Goal: Task Accomplishment & Management: Complete application form

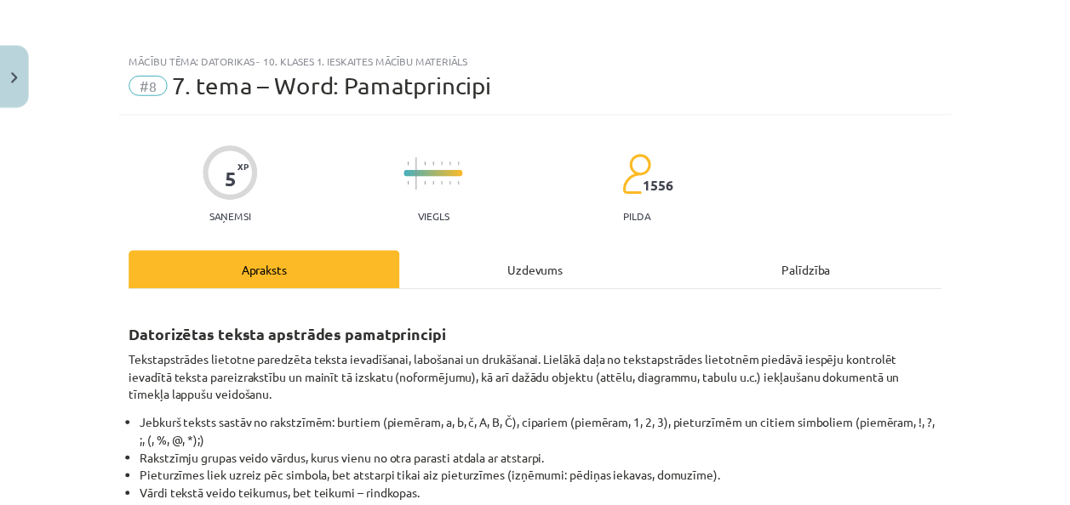
scroll to position [111, 0]
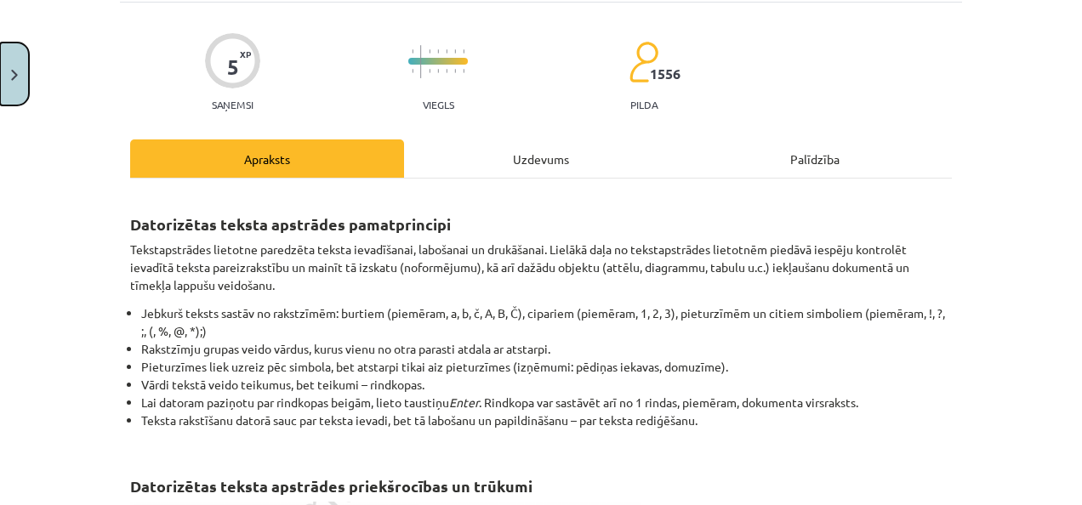
click at [9, 100] on button "Close" at bounding box center [14, 74] width 29 height 63
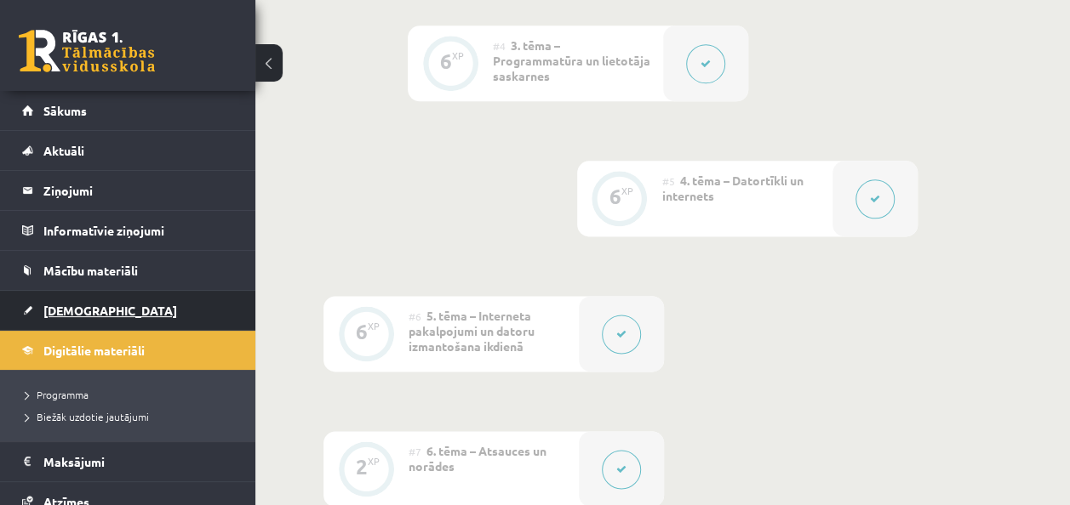
click at [133, 305] on link "[DEMOGRAPHIC_DATA]" at bounding box center [128, 310] width 212 height 39
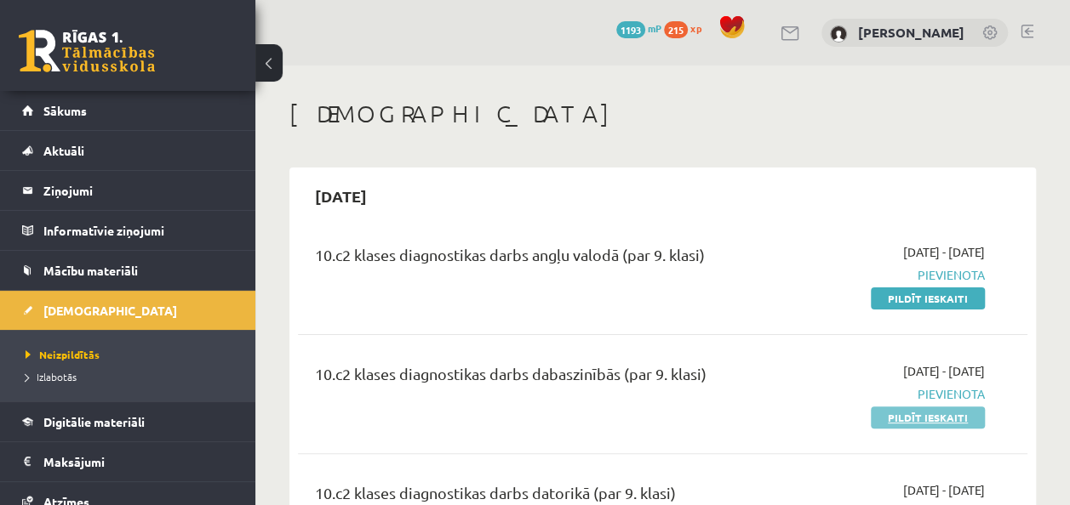
click at [933, 415] on link "Pildīt ieskaiti" at bounding box center [928, 418] width 114 height 22
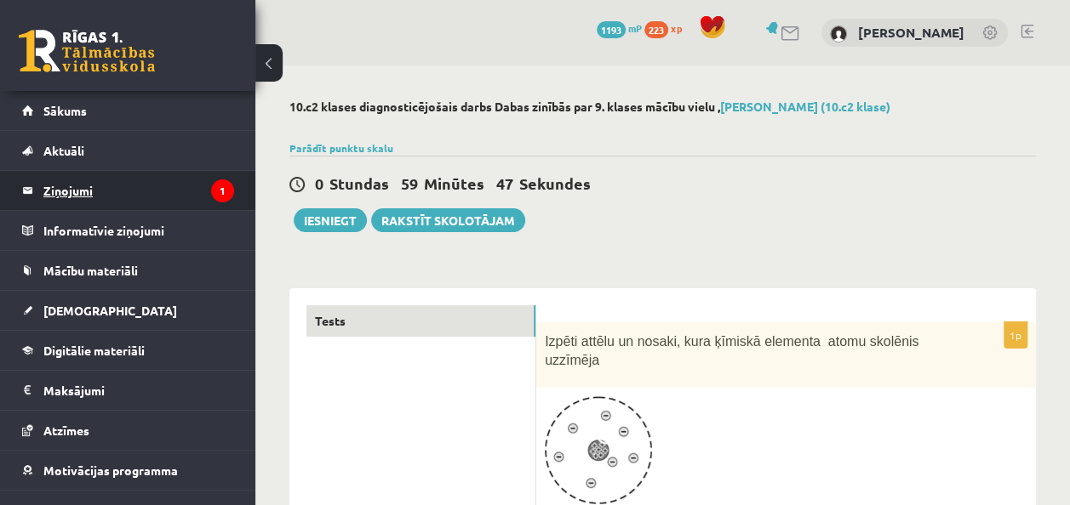
click at [109, 186] on legend "Ziņojumi 1" at bounding box center [138, 190] width 191 height 39
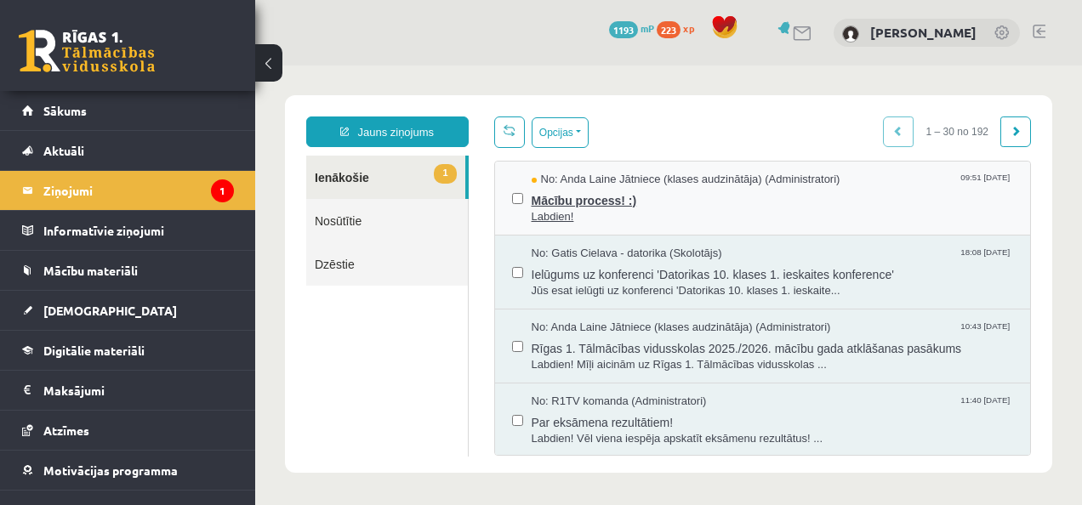
click at [740, 203] on span "Mācību process! :)" at bounding box center [773, 198] width 482 height 21
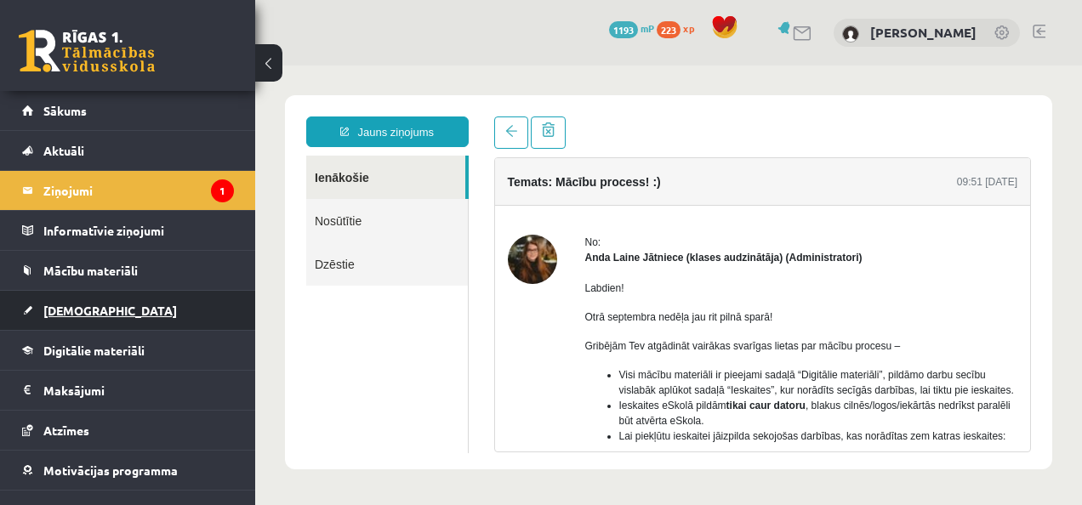
click at [86, 305] on span "[DEMOGRAPHIC_DATA]" at bounding box center [110, 310] width 134 height 15
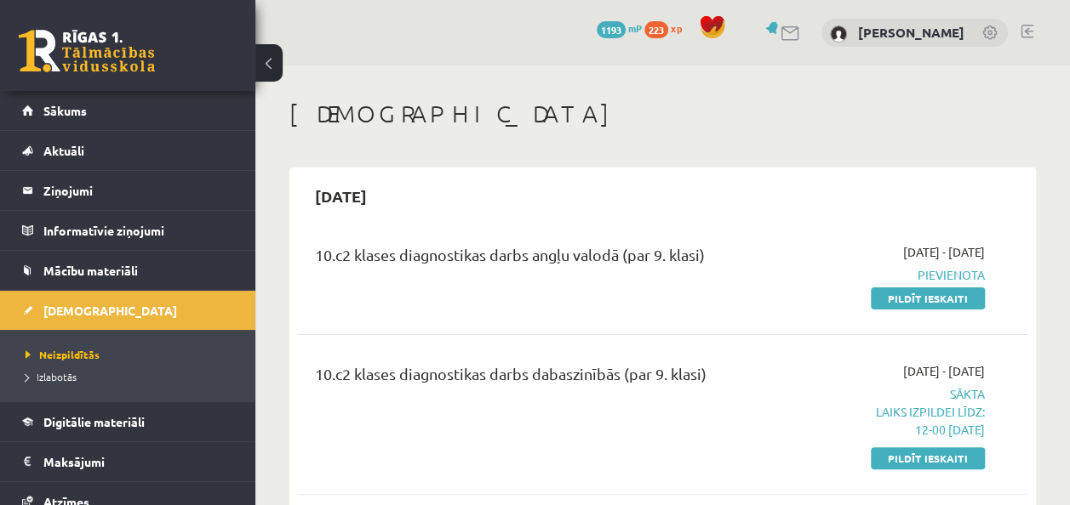
click at [947, 406] on p "Laiks izpildei līdz: 12-00 08-09-2025" at bounding box center [882, 421] width 206 height 36
click at [922, 463] on link "Pildīt ieskaiti" at bounding box center [928, 459] width 114 height 22
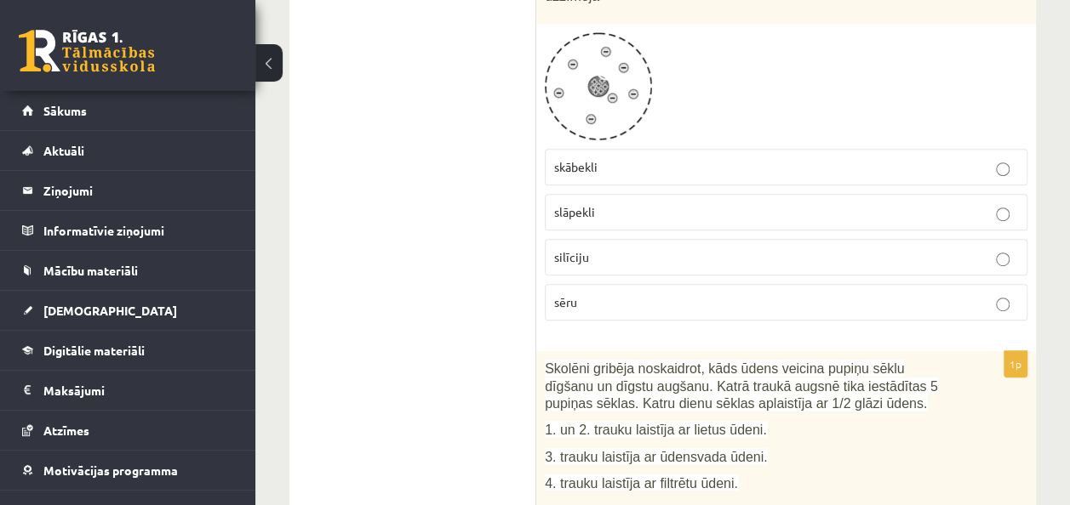
scroll to position [279, 0]
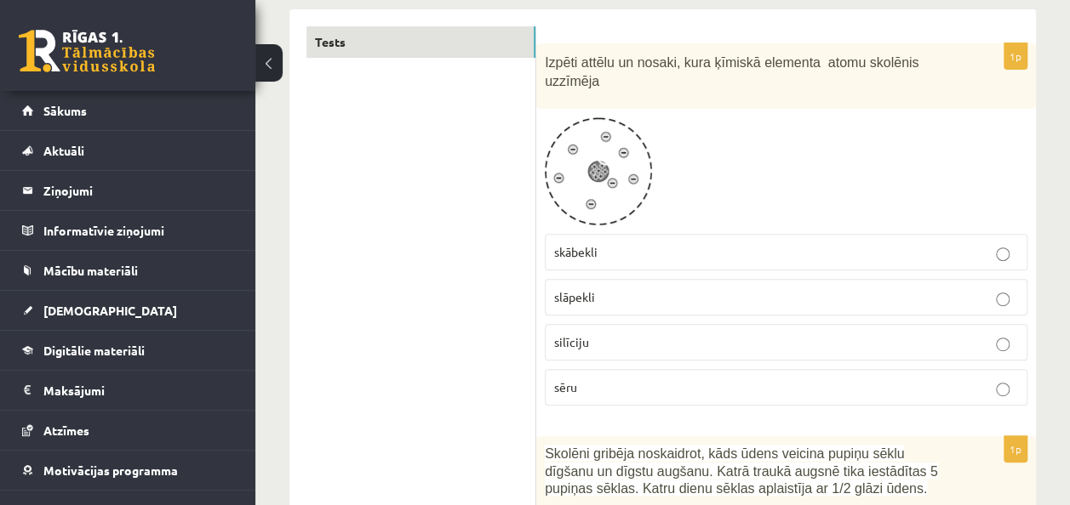
click at [732, 288] on p "slāpekli" at bounding box center [786, 297] width 464 height 18
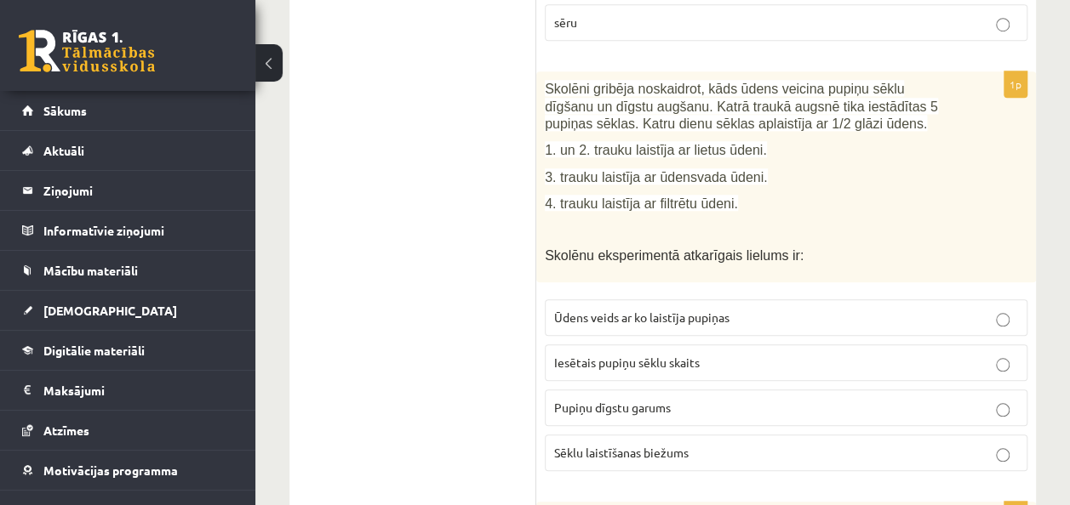
scroll to position [654, 0]
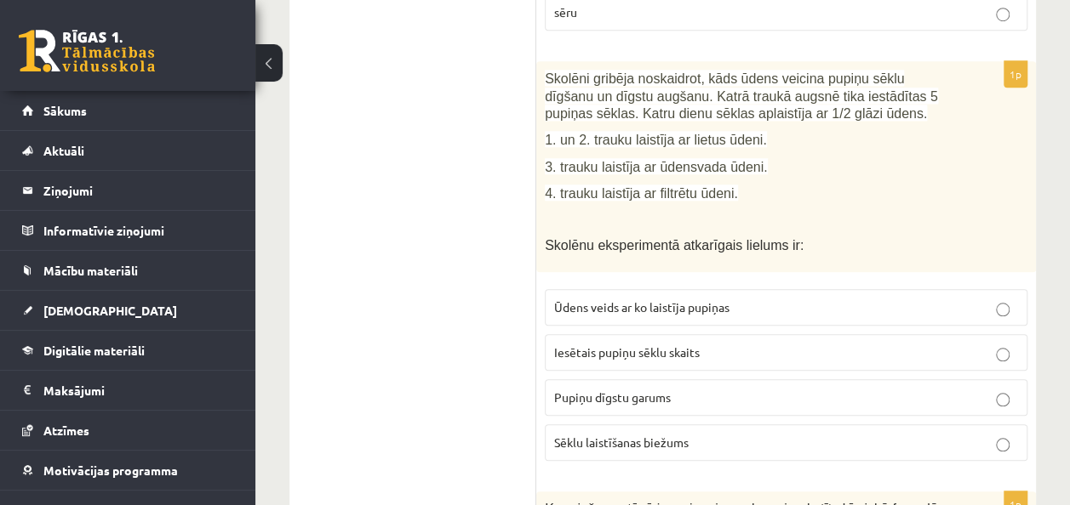
click at [641, 390] on span "Pupiņu dīgstu garums" at bounding box center [612, 397] width 117 height 15
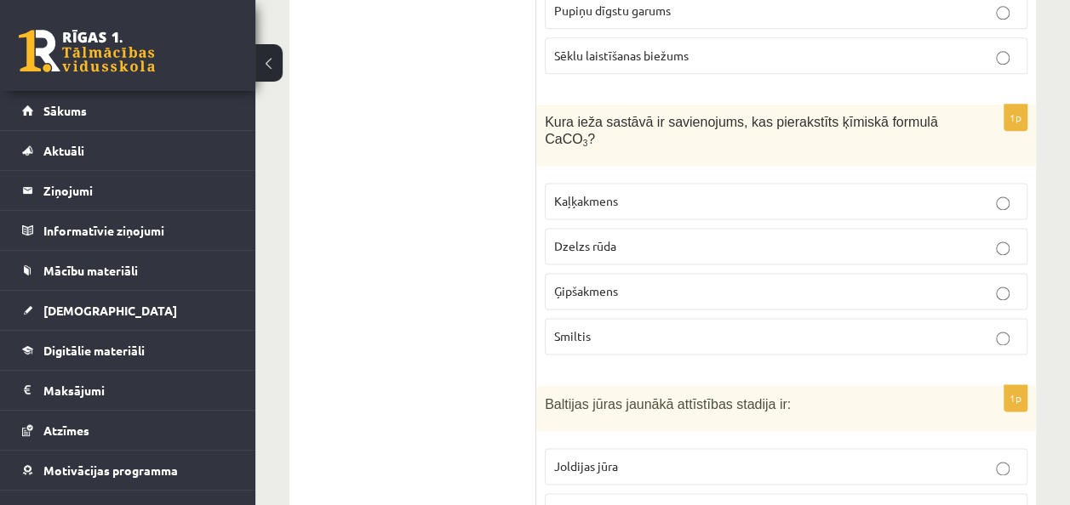
scroll to position [1084, 0]
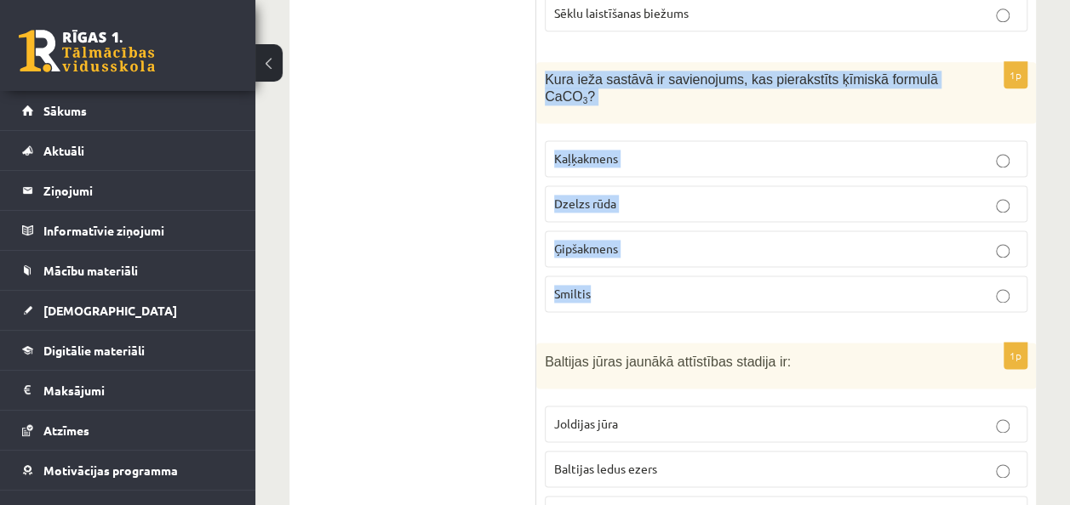
drag, startPoint x: 545, startPoint y: 49, endPoint x: 678, endPoint y: 269, distance: 257.0
click at [678, 269] on div "1p Kura ieža sastāvā ir savienojums, kas pierakstīts ķīmiskā formulā CaCO 3 ? K…" at bounding box center [786, 194] width 500 height 264
copy div "Kura ieža sastāvā ir savienojums, kas pierakstīts ķīmiskā formulā CaCO 3 ? Kaļķ…"
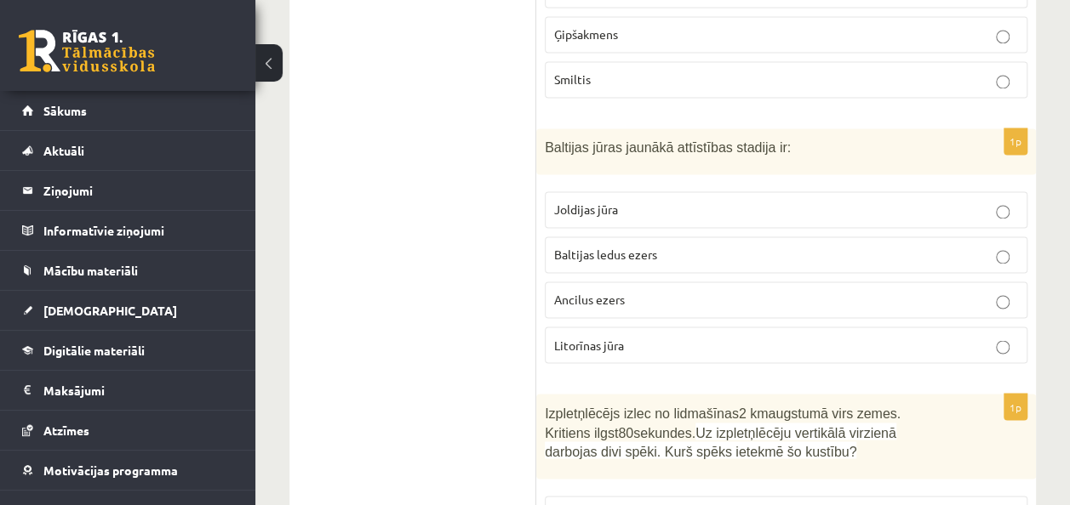
scroll to position [1353, 0]
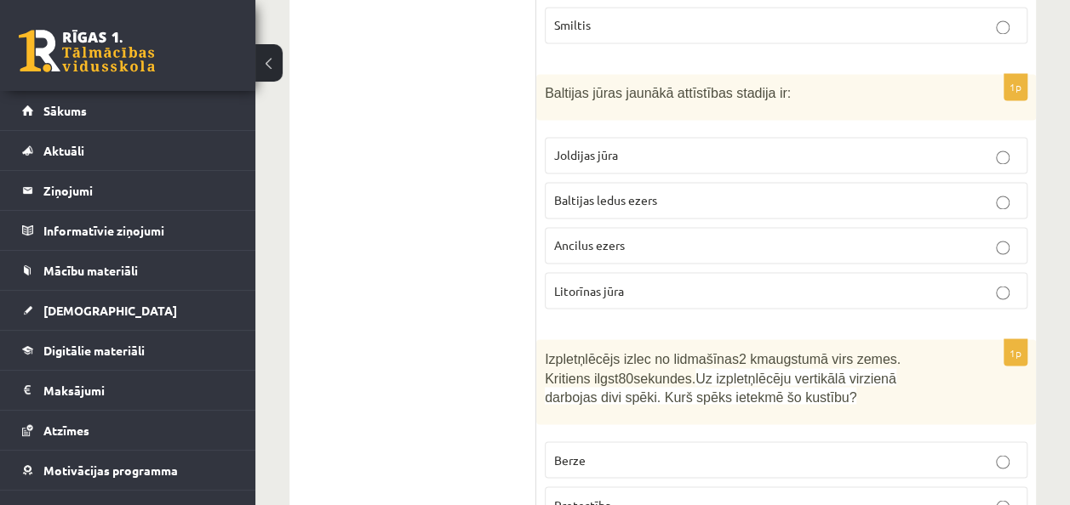
click at [629, 192] on span "Baltijas ledus ezers" at bounding box center [605, 199] width 103 height 15
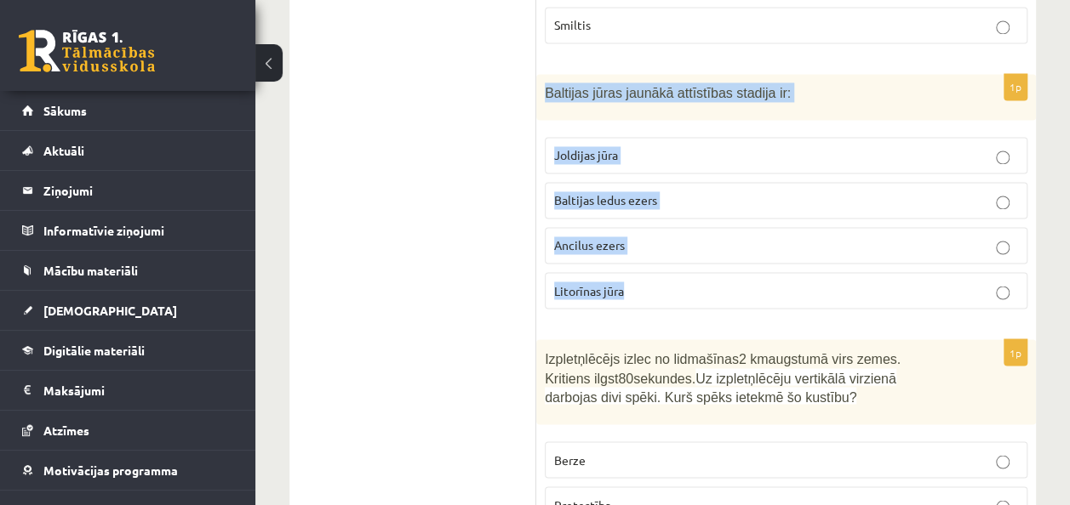
drag, startPoint x: 541, startPoint y: 60, endPoint x: 688, endPoint y: 246, distance: 236.3
click at [688, 246] on div "1p Baltijas jūras jaunākā attīstības stadija ir: Joldijas jūra Baltijas ledus e…" at bounding box center [786, 198] width 500 height 249
copy div "Baltijas jūras jaunākā attīstības stadija ir: Joldijas jūra Baltijas ledus ezer…"
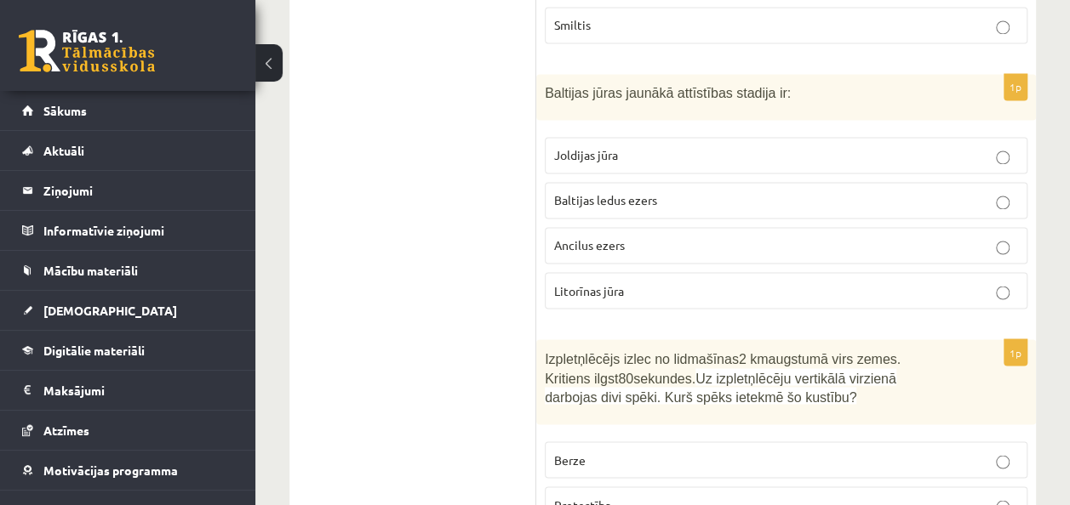
click at [907, 272] on label "Litorīnas jūra" at bounding box center [786, 290] width 482 height 37
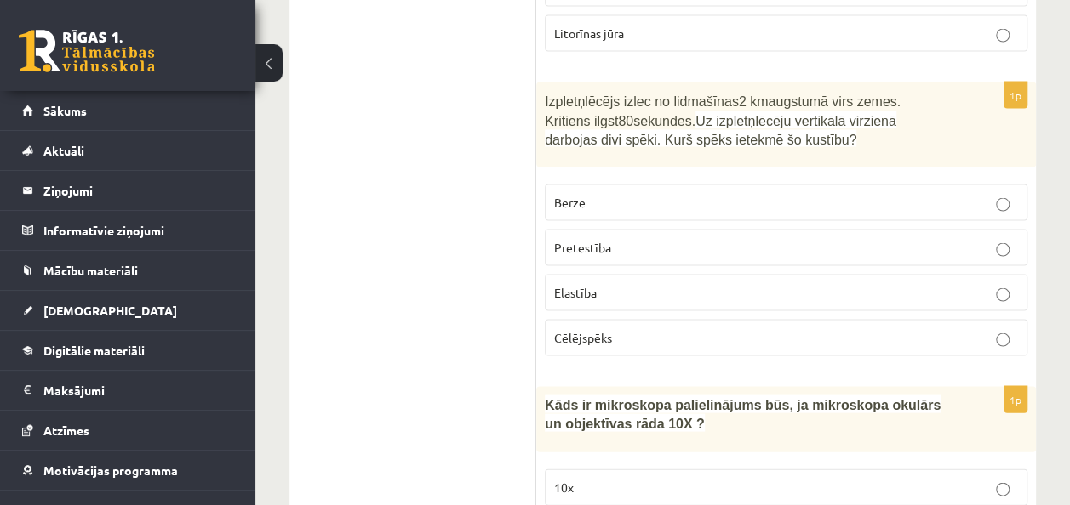
scroll to position [1642, 0]
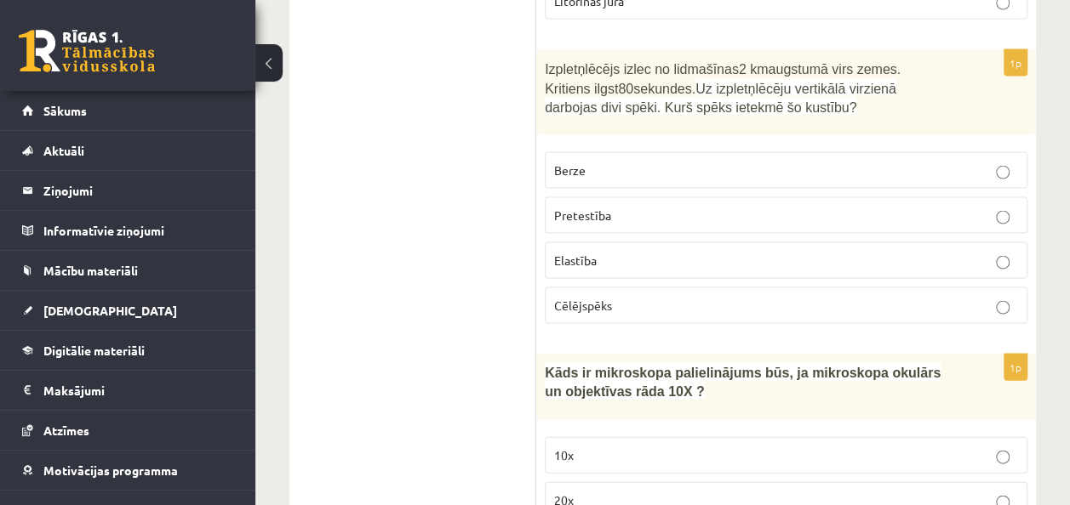
click at [578, 208] on span "Pretestība" at bounding box center [582, 215] width 57 height 15
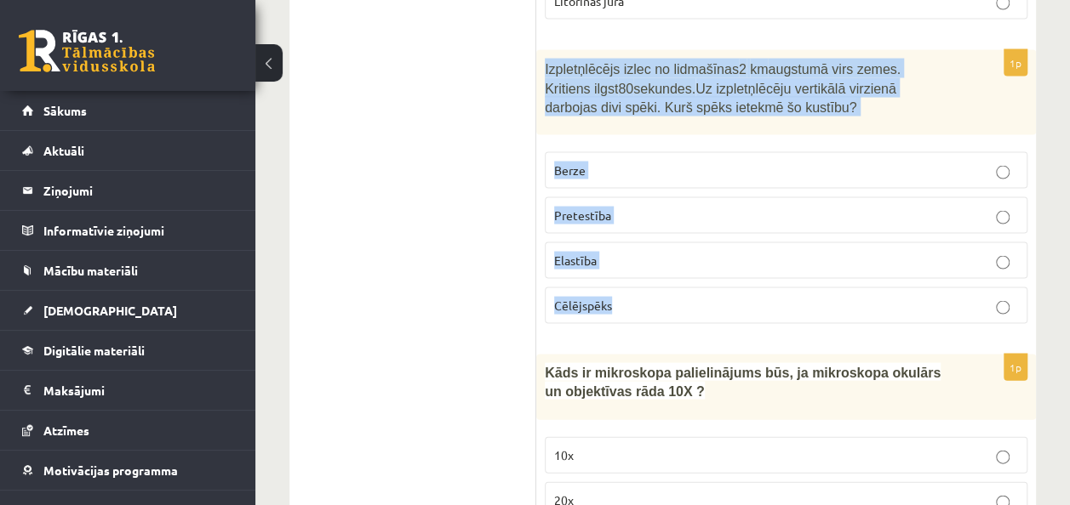
drag, startPoint x: 544, startPoint y: 38, endPoint x: 677, endPoint y: 274, distance: 270.9
click at [677, 274] on div "1p Izpletņlēcējs izlec no lidmašīnas 2 km augstumā virs zemes. Kritiens ilgst 8…" at bounding box center [786, 194] width 500 height 288
copy div "Izpletņlēcējs izlec no lidmašīnas 2 km augstumā virs zemes. Kritiens ilgst 80 s…"
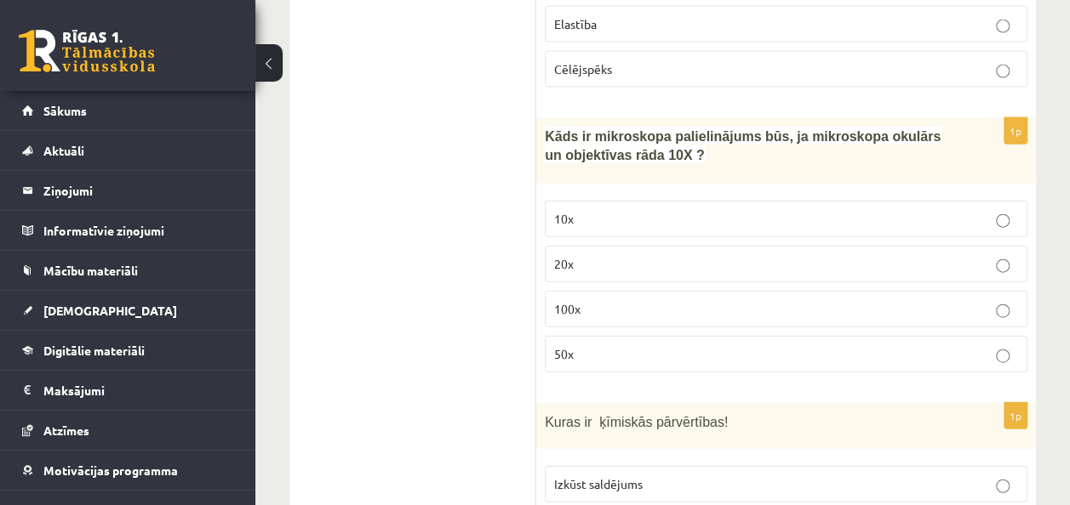
scroll to position [1889, 0]
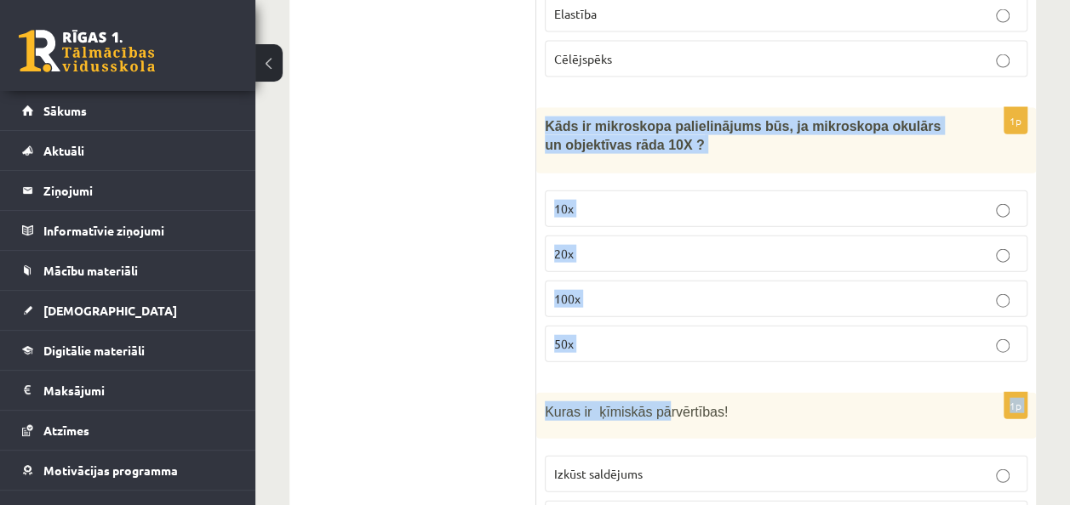
drag, startPoint x: 545, startPoint y: 87, endPoint x: 656, endPoint y: 349, distance: 284.5
copy form "Kāds ir mikroskopa palielinājums būs, ja mikroskopa okulārs un objektīvas rāda …"
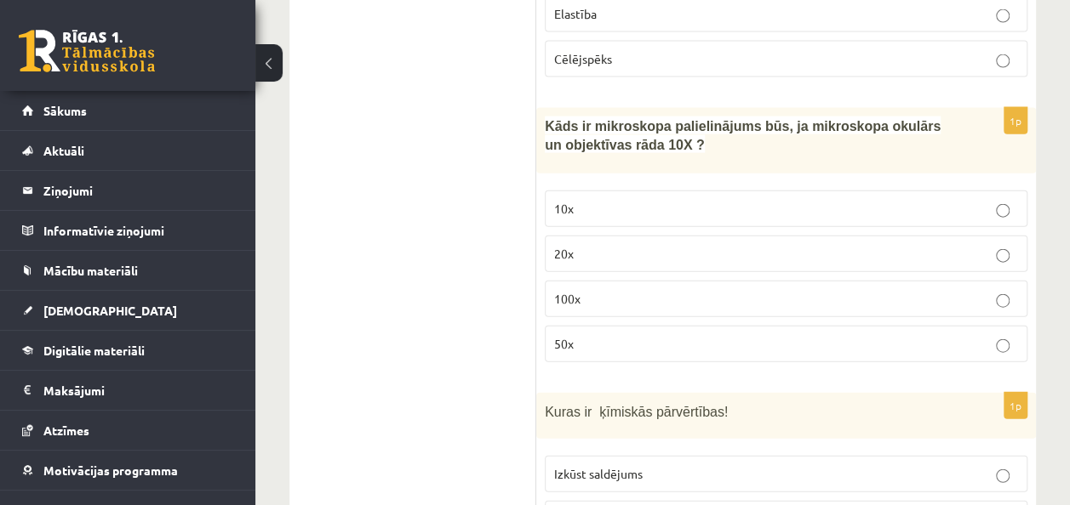
click at [635, 290] on p "100x" at bounding box center [786, 299] width 464 height 18
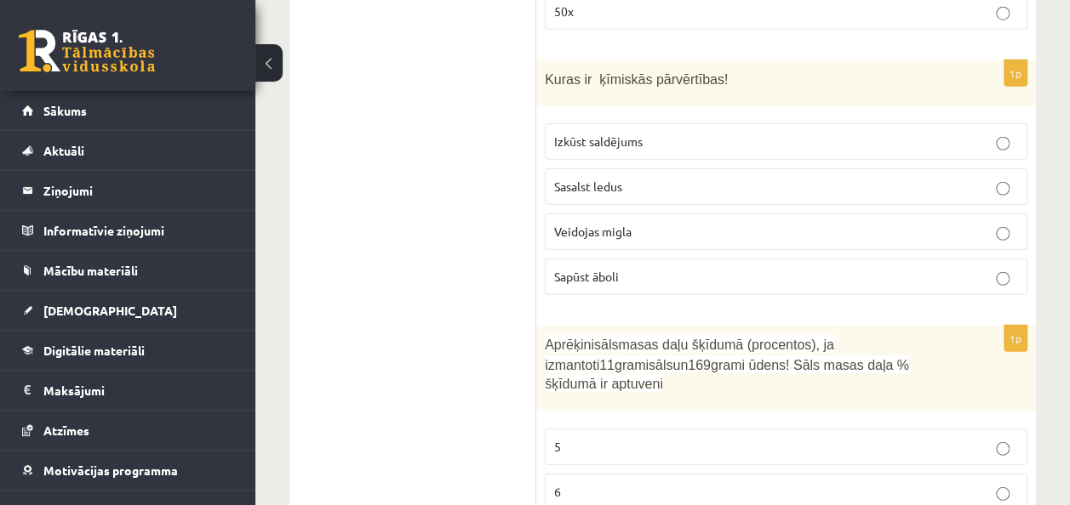
scroll to position [2254, 0]
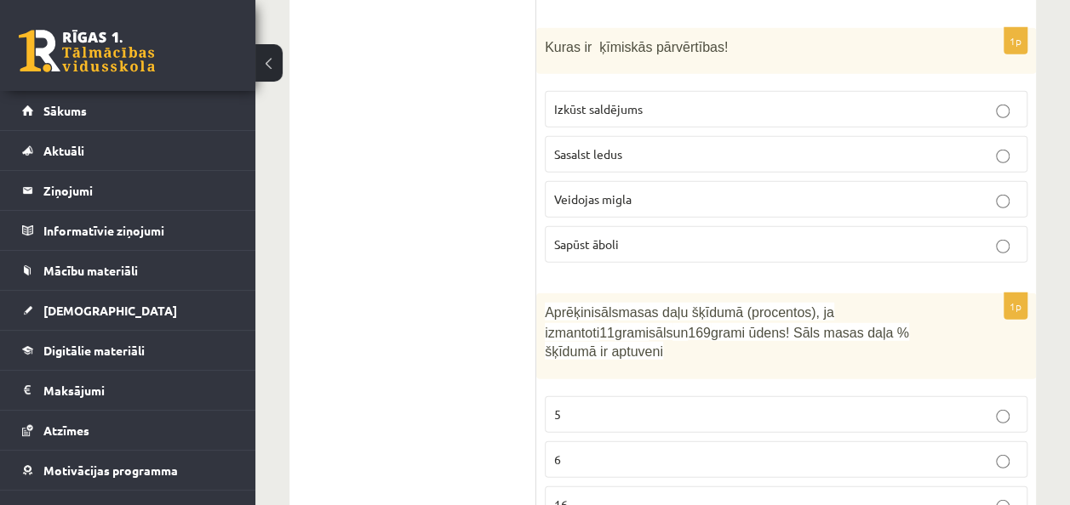
click at [630, 236] on p "Sapūst āboli" at bounding box center [786, 245] width 464 height 18
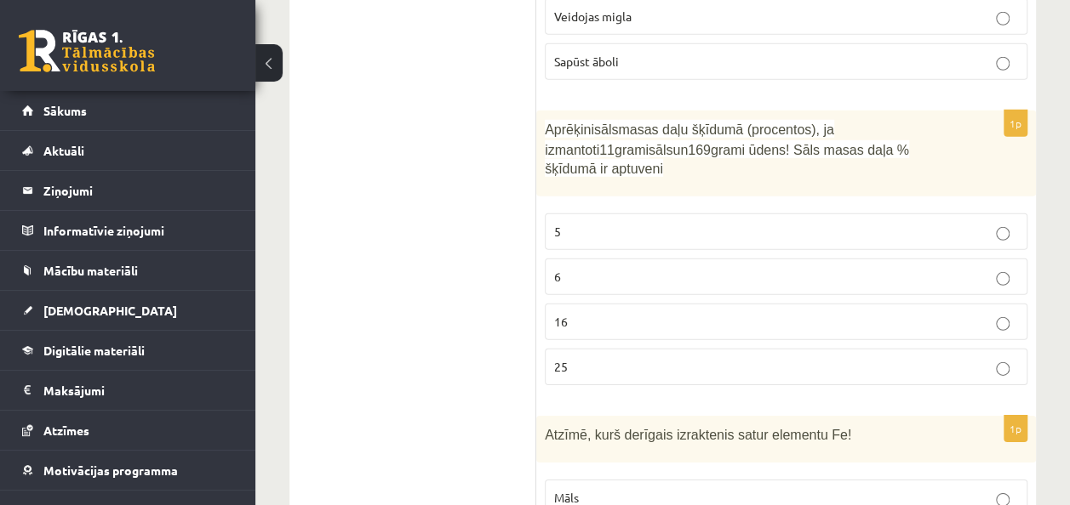
scroll to position [2458, 0]
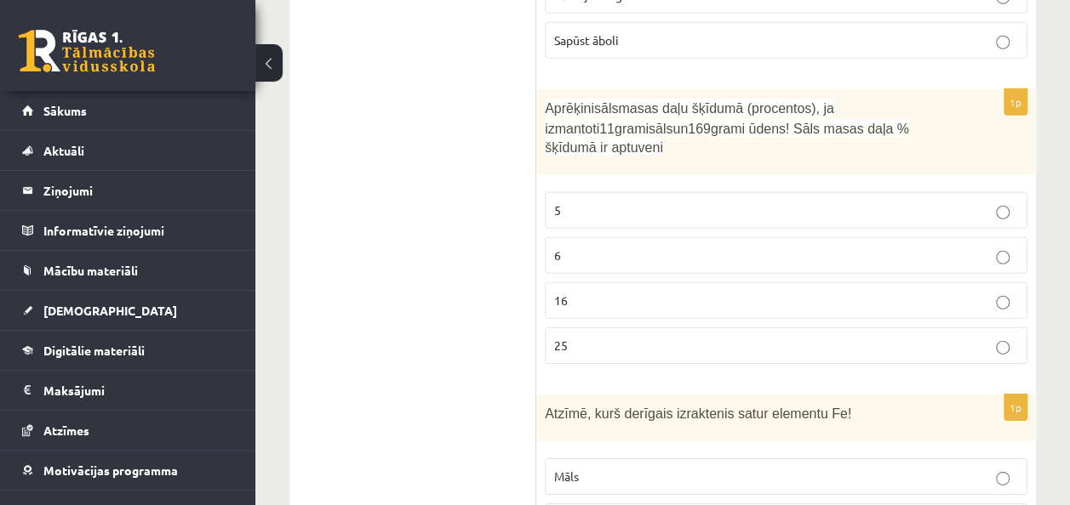
click at [806, 292] on p "16" at bounding box center [786, 301] width 464 height 18
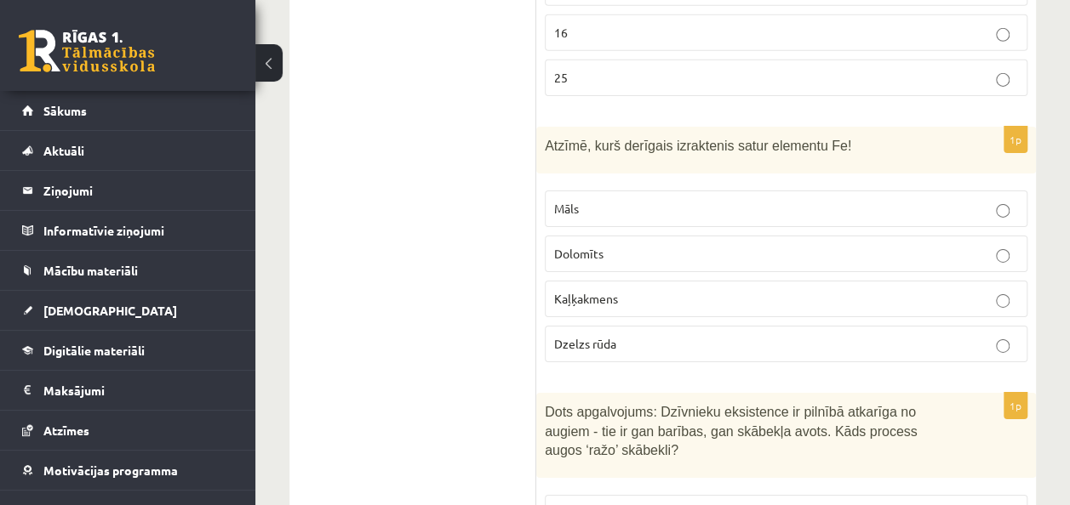
scroll to position [2738, 0]
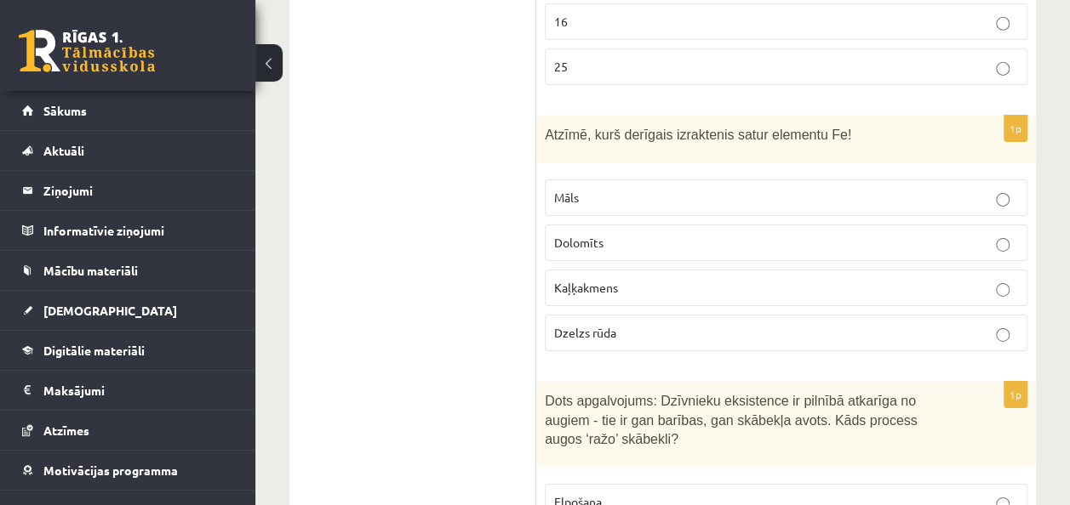
click at [626, 324] on p "Dzelzs rūda" at bounding box center [786, 333] width 464 height 18
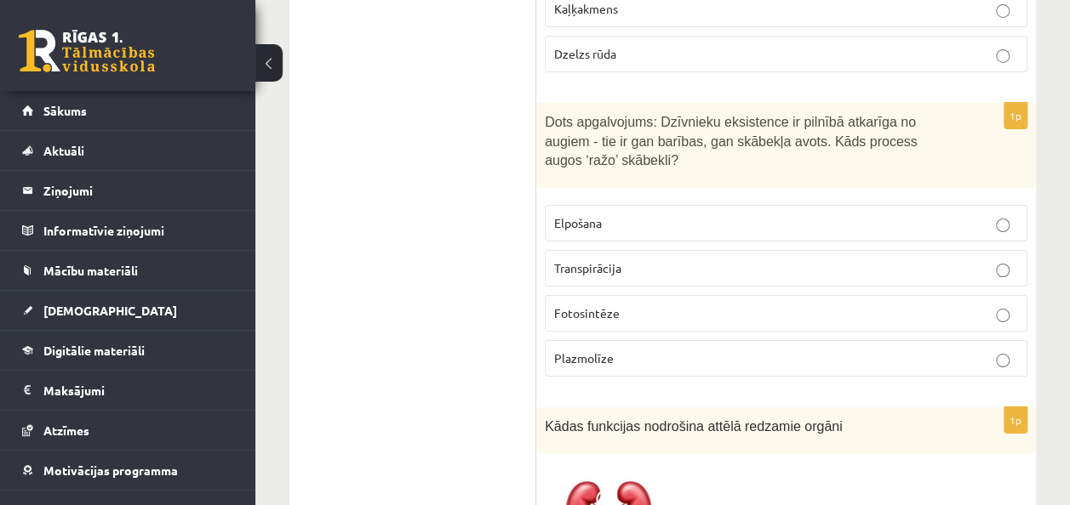
scroll to position [3028, 0]
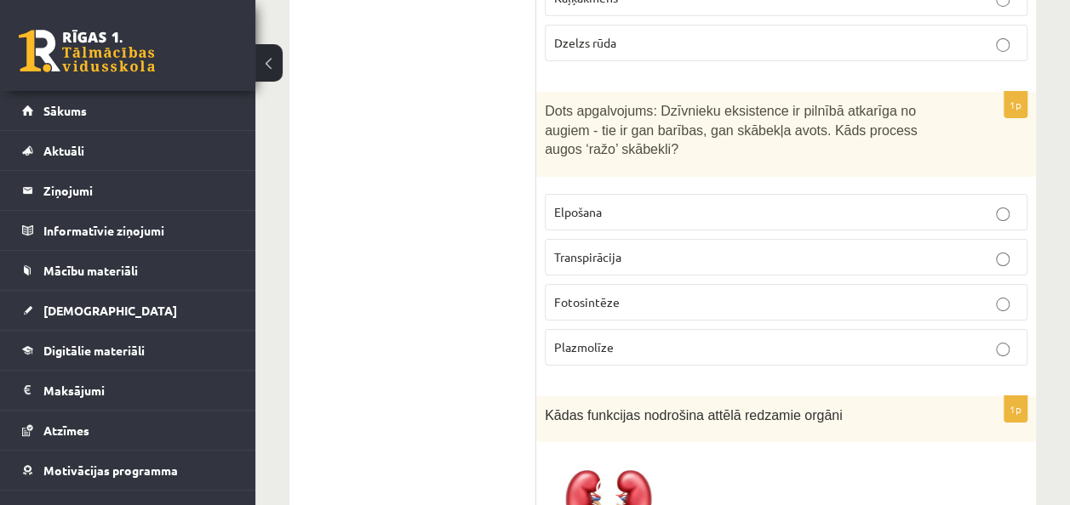
click at [734, 294] on p "Fotosintēze" at bounding box center [786, 303] width 464 height 18
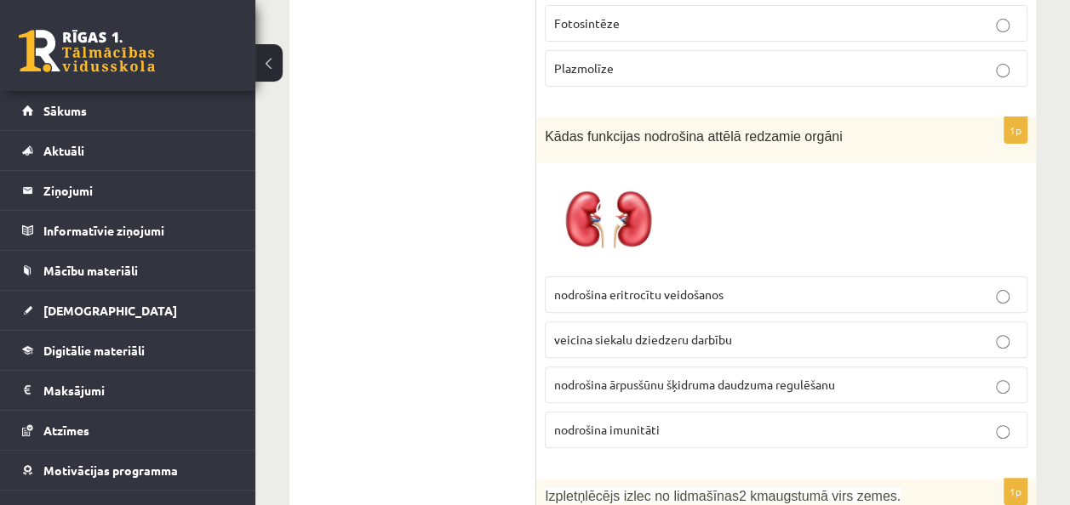
scroll to position [3317, 0]
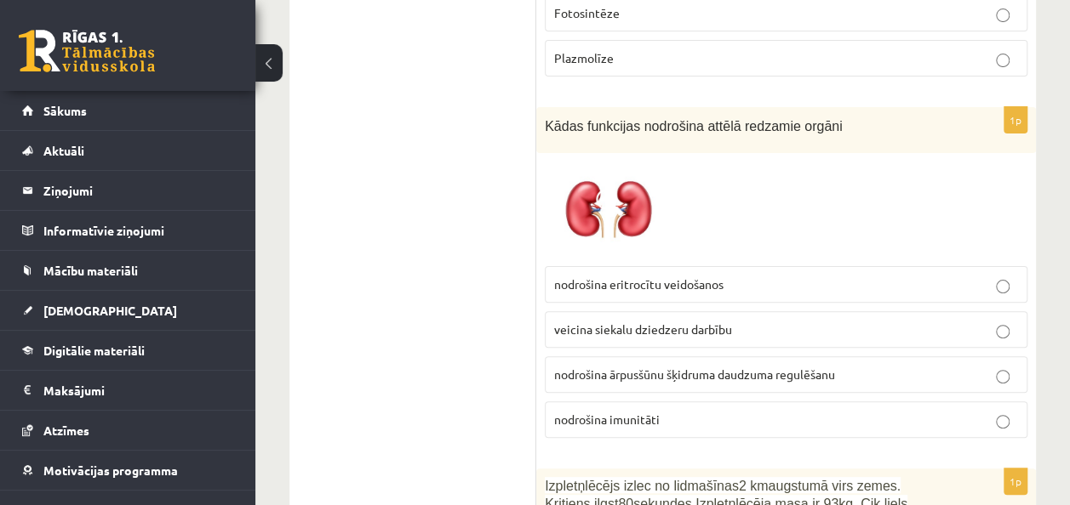
click at [676, 357] on label "nodrošina ārpusšūnu šķidruma daudzuma regulēšanu" at bounding box center [786, 375] width 482 height 37
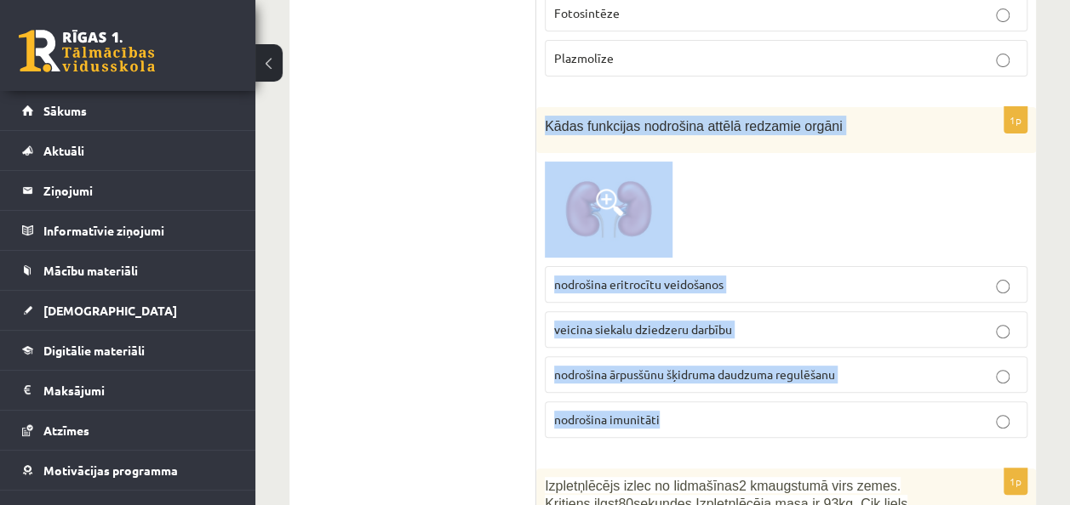
drag, startPoint x: 545, startPoint y: 61, endPoint x: 839, endPoint y: 359, distance: 418.8
click at [839, 359] on div "1p Kādas funkcijas nodrošina attēlā redzamie orgāni nodrošina eritrocītu veidoš…" at bounding box center [786, 279] width 500 height 345
copy div "Kādas funkcijas nodrošina attēlā redzamie orgāni nodrošina eritrocītu veidošano…"
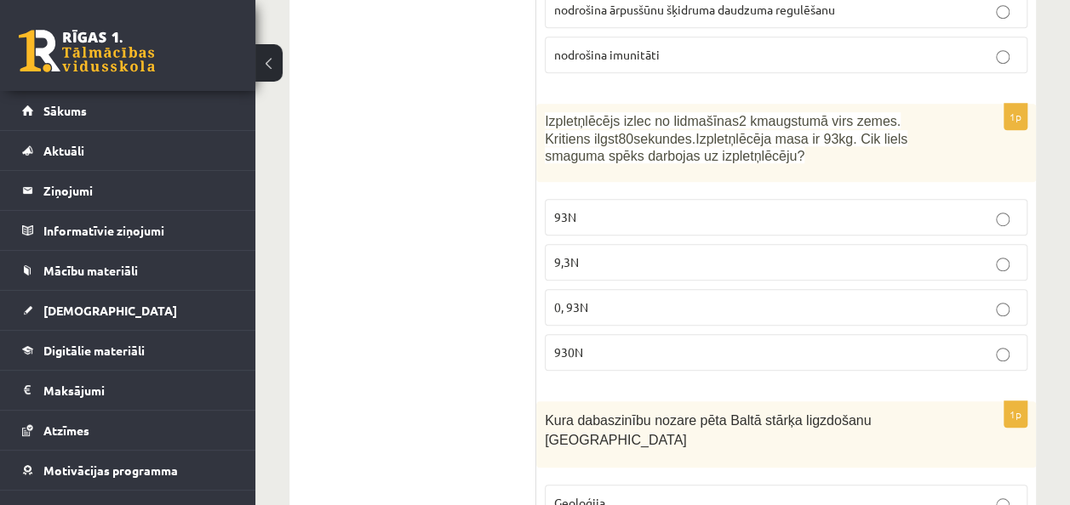
scroll to position [3693, 0]
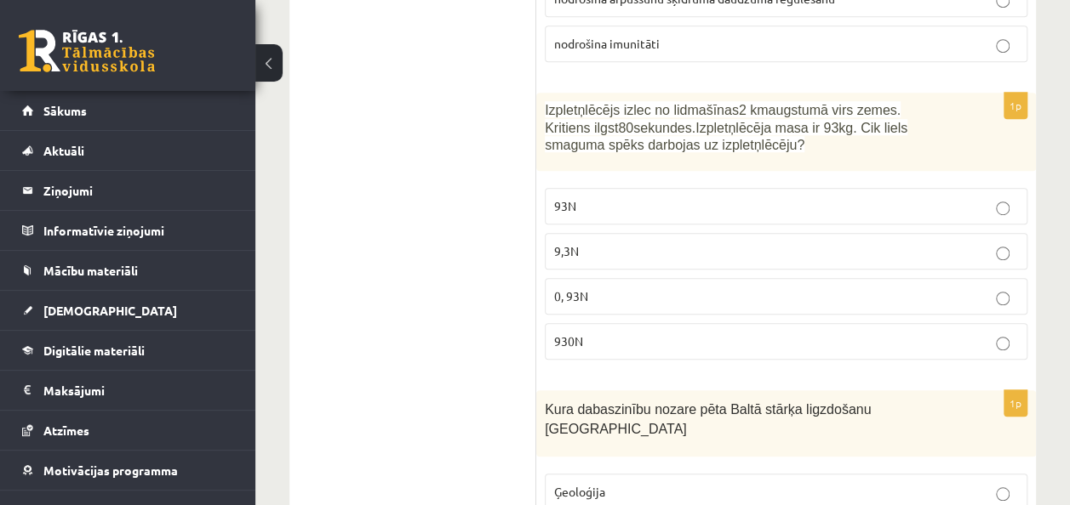
click at [625, 333] on p "930N" at bounding box center [786, 342] width 464 height 18
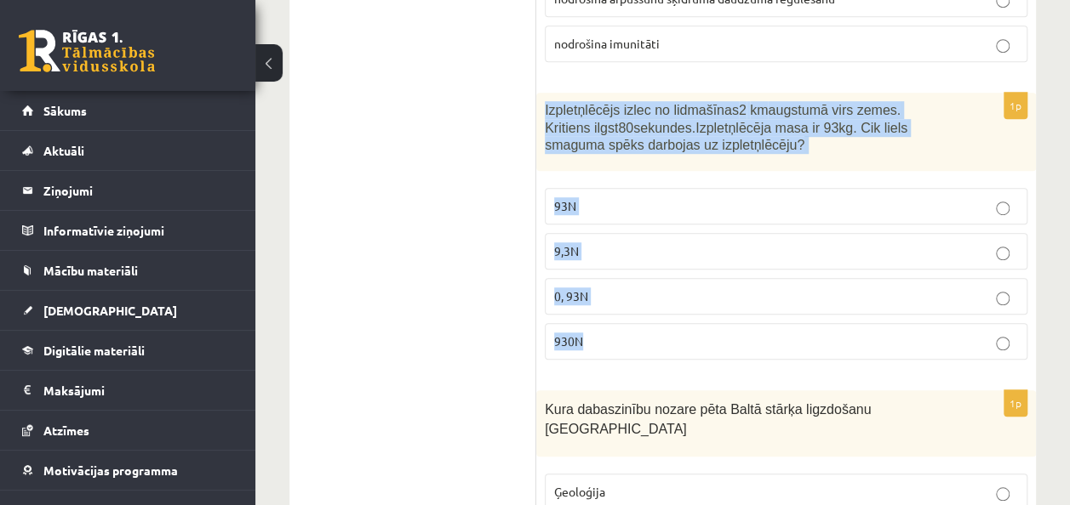
drag, startPoint x: 542, startPoint y: 41, endPoint x: 696, endPoint y: 278, distance: 283.0
click at [696, 278] on div "1p Izpletņlēcējs izlec no lidmašīnas 2 km augstumā virs zemes. Kritiens ilgst 8…" at bounding box center [786, 233] width 500 height 281
copy div "Izpletņlēcējs izlec no lidmašīnas 2 km augstumā virs zemes. Kritiens ilgst 80 s…"
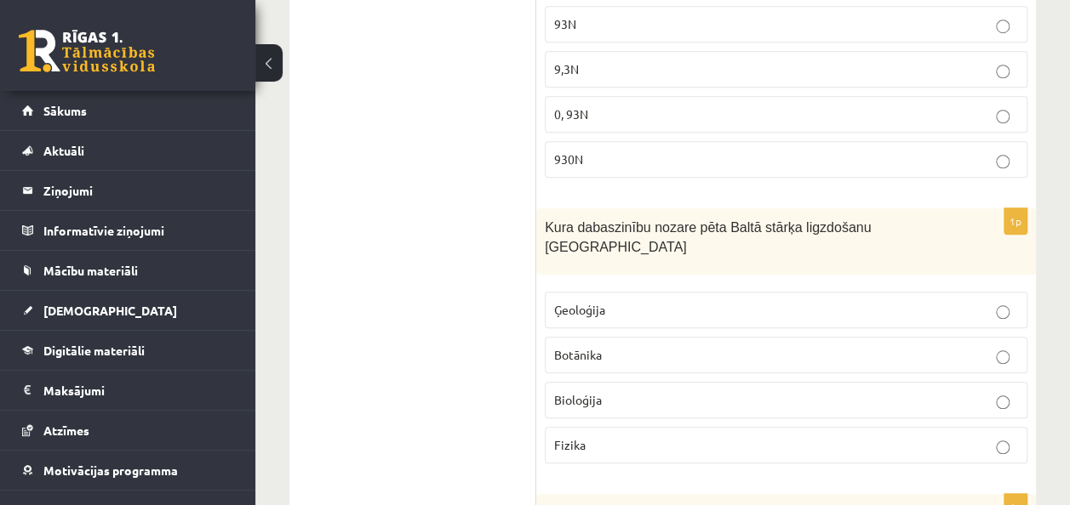
scroll to position [3886, 0]
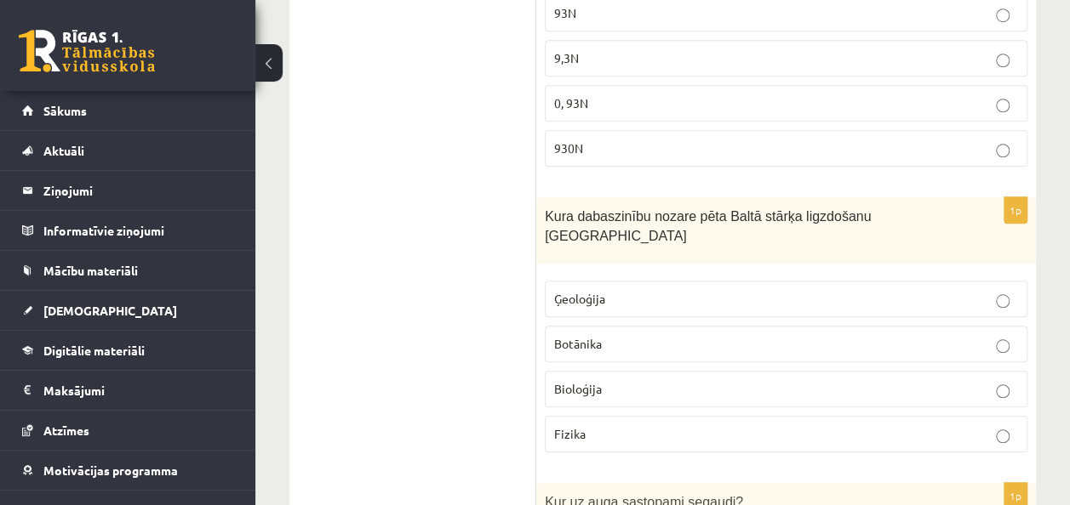
click at [558, 290] on p "Ģeoloģija" at bounding box center [786, 299] width 464 height 18
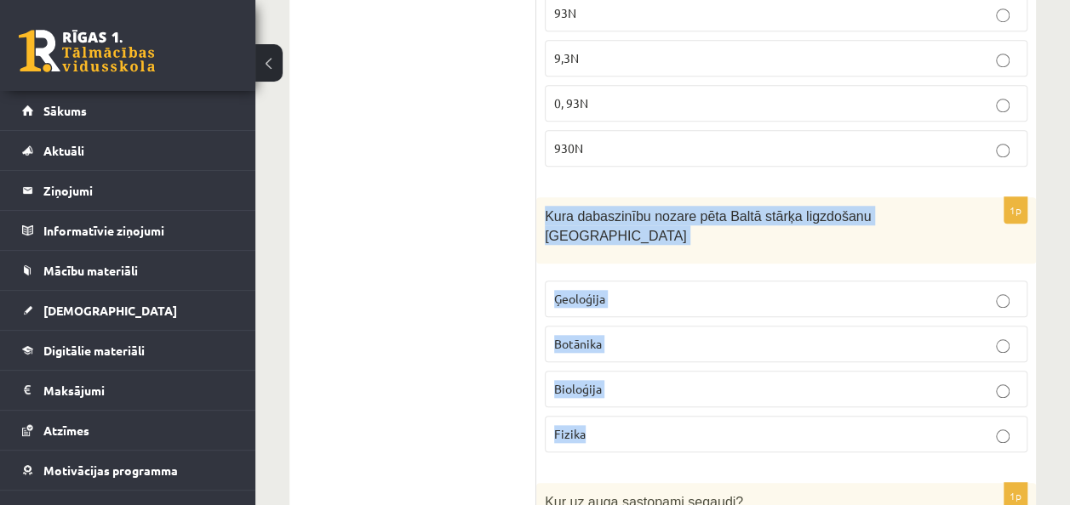
drag, startPoint x: 542, startPoint y: 144, endPoint x: 681, endPoint y: 317, distance: 222.2
click at [681, 317] on div "1p Kura dabaszinību nozare pēta Baltā stārķa ligzdošanu Latvijā Ģeoloģija Botān…" at bounding box center [786, 331] width 500 height 268
copy div "Kura dabaszinību nozare pēta Baltā stārķa ligzdošanu Latvijā Ģeoloģija Botānika…"
click at [633, 380] on p "Bioloģija" at bounding box center [786, 389] width 464 height 18
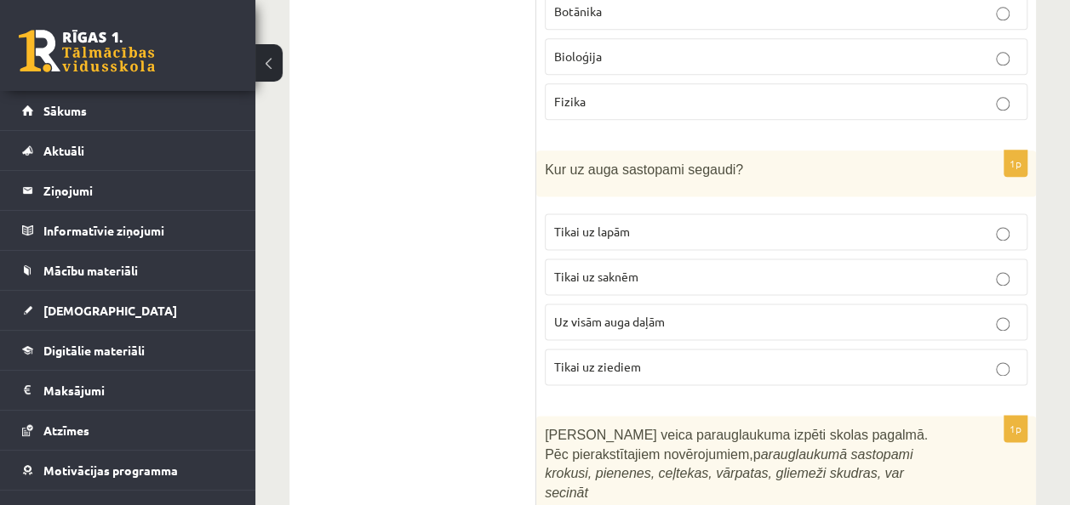
scroll to position [4284, 0]
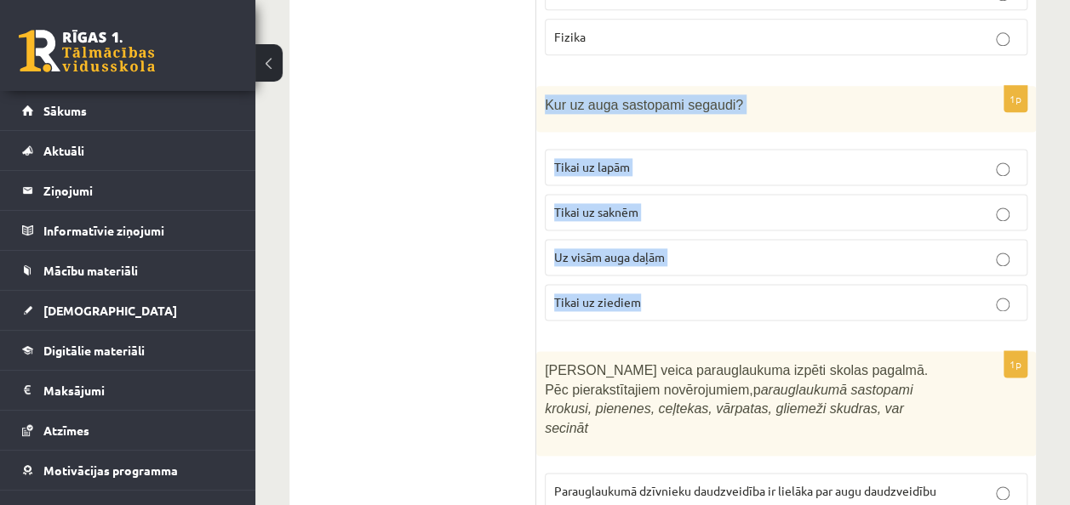
drag, startPoint x: 545, startPoint y: 10, endPoint x: 661, endPoint y: 205, distance: 226.6
click at [661, 205] on div "1p Kur uz auga sastopami segaudi? Tikai uz lapām Tikai uz saknēm Uz visām auga …" at bounding box center [786, 210] width 500 height 249
copy div "Kur uz auga sastopami segaudi? Tikai uz lapām Tikai uz saknēm Uz visām auga daļ…"
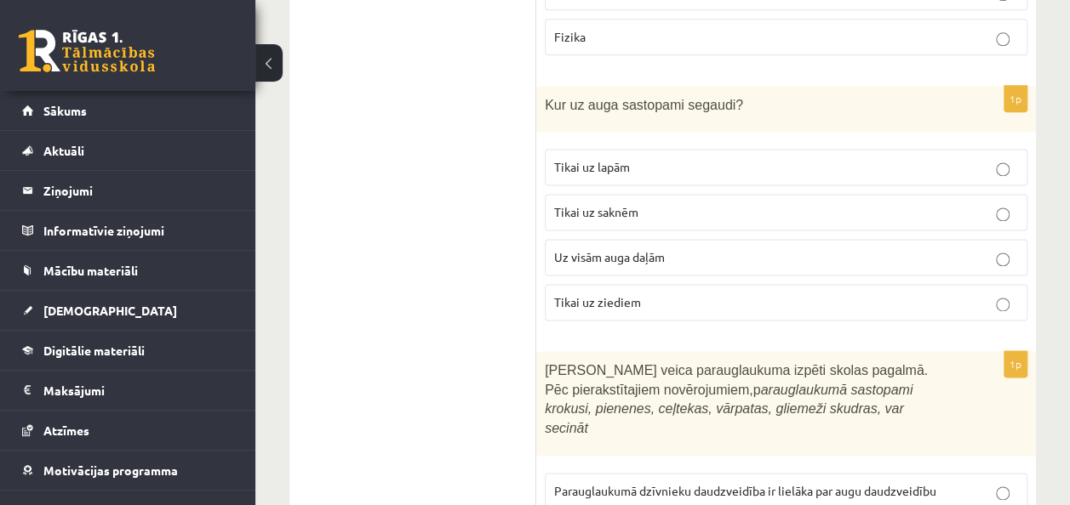
click at [377, 101] on ul "Tests" at bounding box center [421, 353] width 230 height 8662
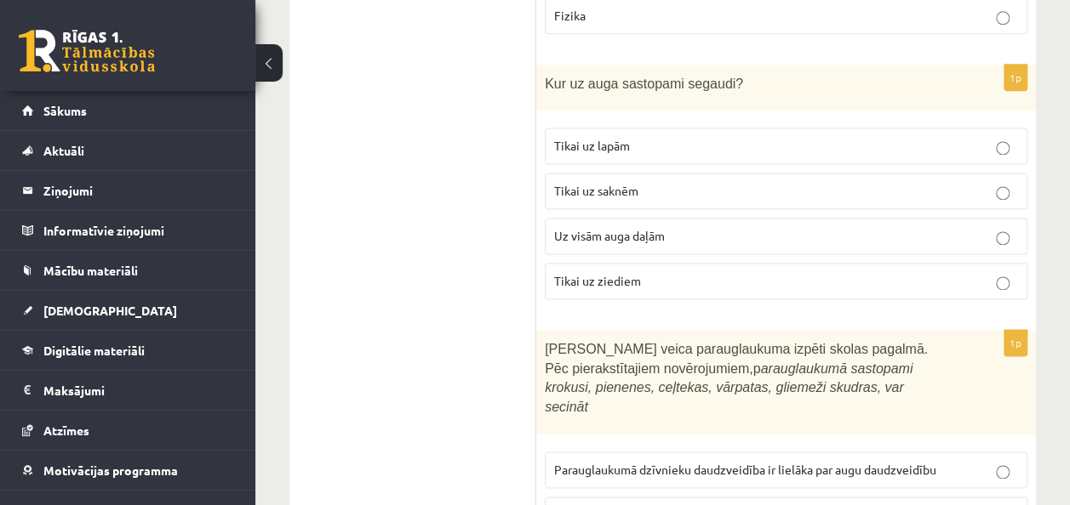
click at [1046, 260] on div "10.c2 klases diagnosticējošais darbs Dabas zinībās par 9. klases mācību vielu ,…" at bounding box center [662, 237] width 814 height 8953
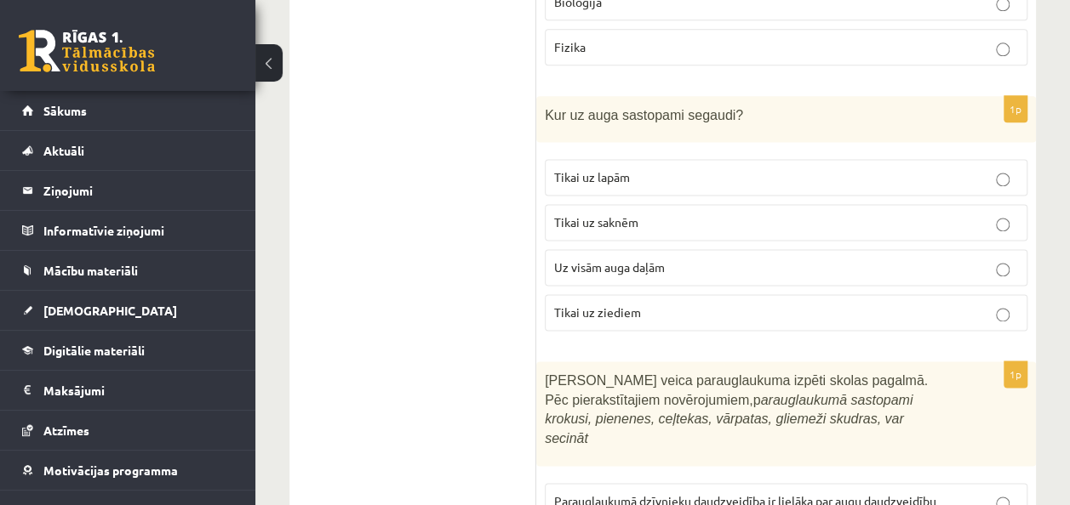
scroll to position [4271, 0]
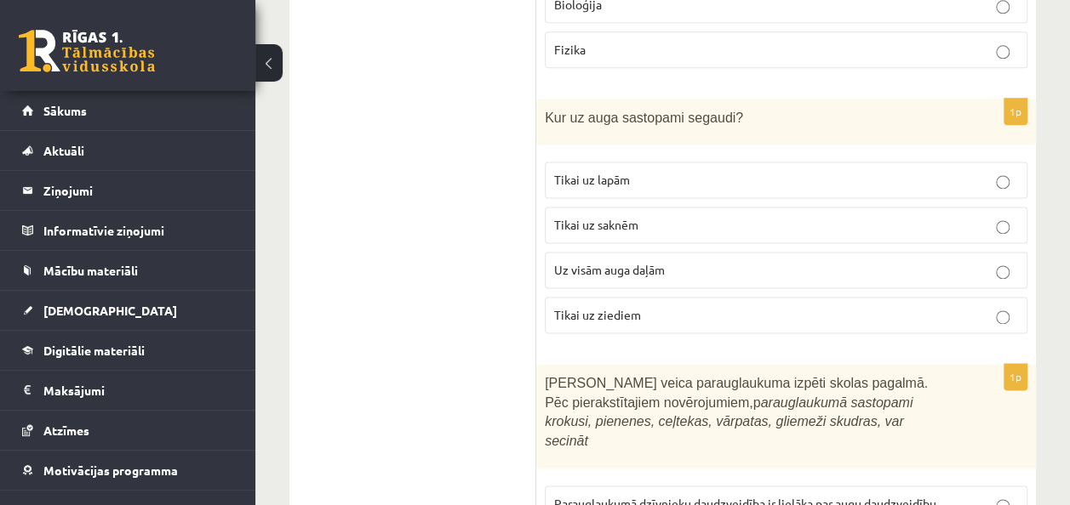
click at [1001, 252] on label "Uz visām auga daļām" at bounding box center [786, 270] width 482 height 37
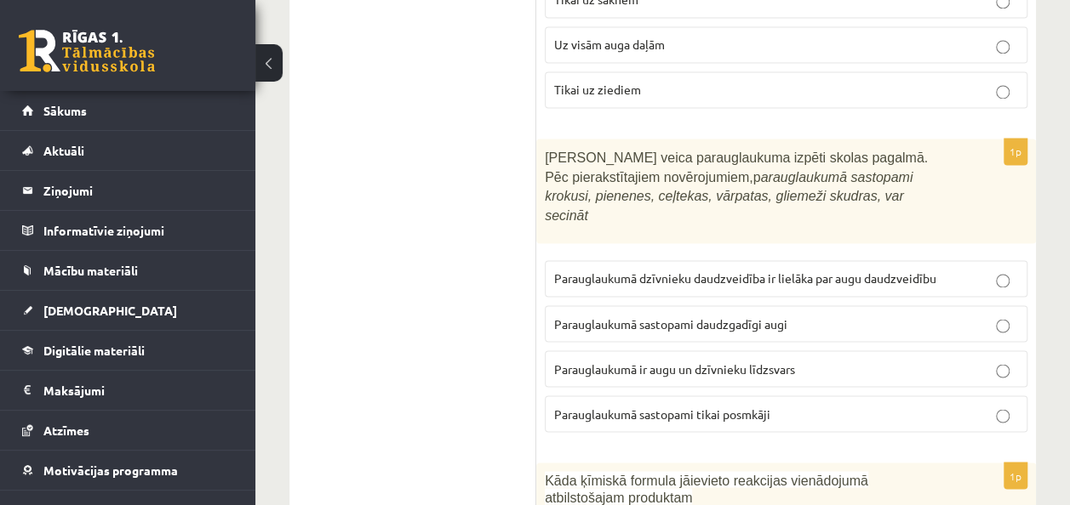
scroll to position [4507, 0]
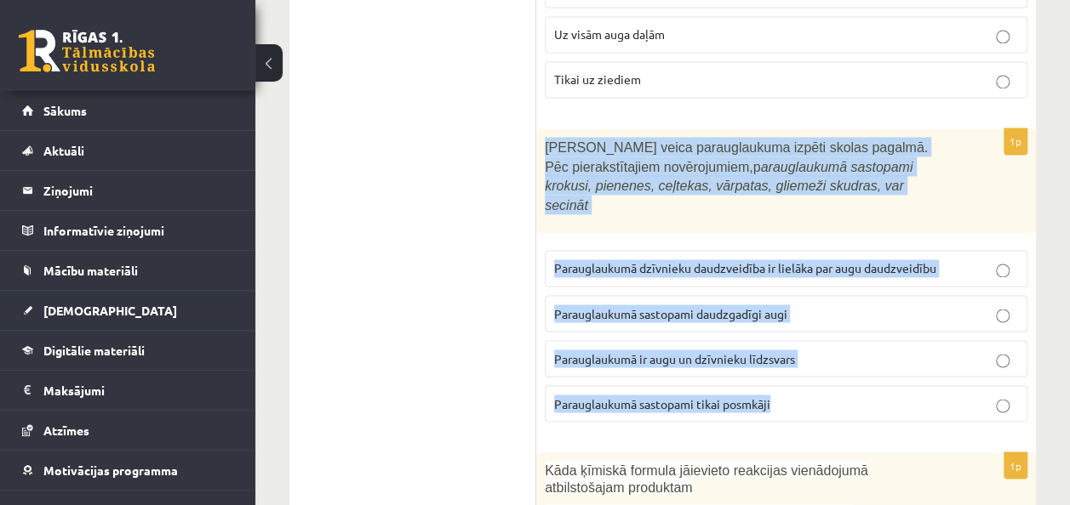
drag, startPoint x: 545, startPoint y: 47, endPoint x: 778, endPoint y: 298, distance: 342.0
click at [778, 298] on div "1p Skolēni veica parauglaukuma izpēti skolas pagalmā. Pēc pierakstītajiem novēr…" at bounding box center [786, 281] width 500 height 306
copy div "Skolēni veica parauglaukuma izpēti skolas pagalmā. Pēc pierakstītajiem novēroju…"
click at [713, 351] on span "Parauglaukumā ir augu un dzīvnieku līdzsvars" at bounding box center [674, 358] width 241 height 15
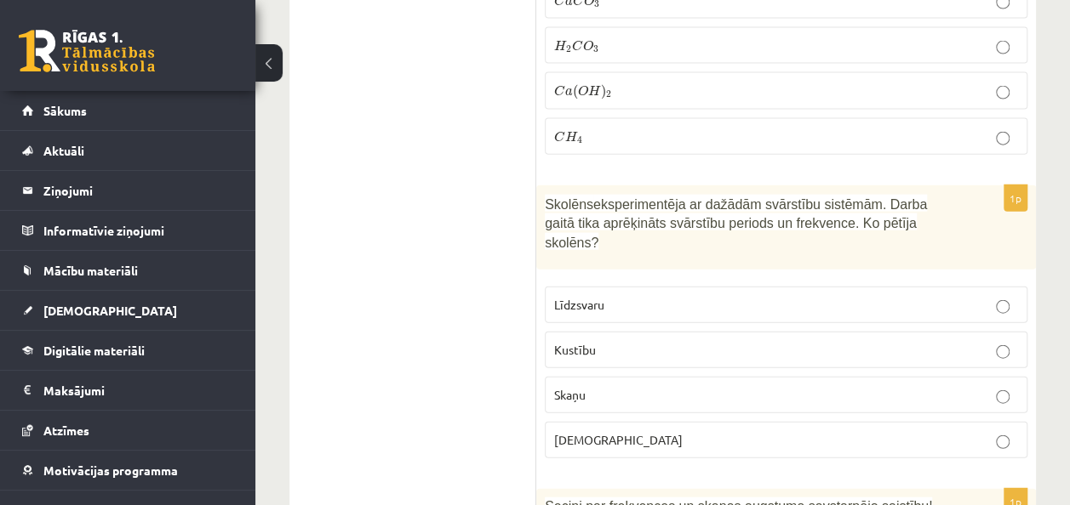
scroll to position [5104, 0]
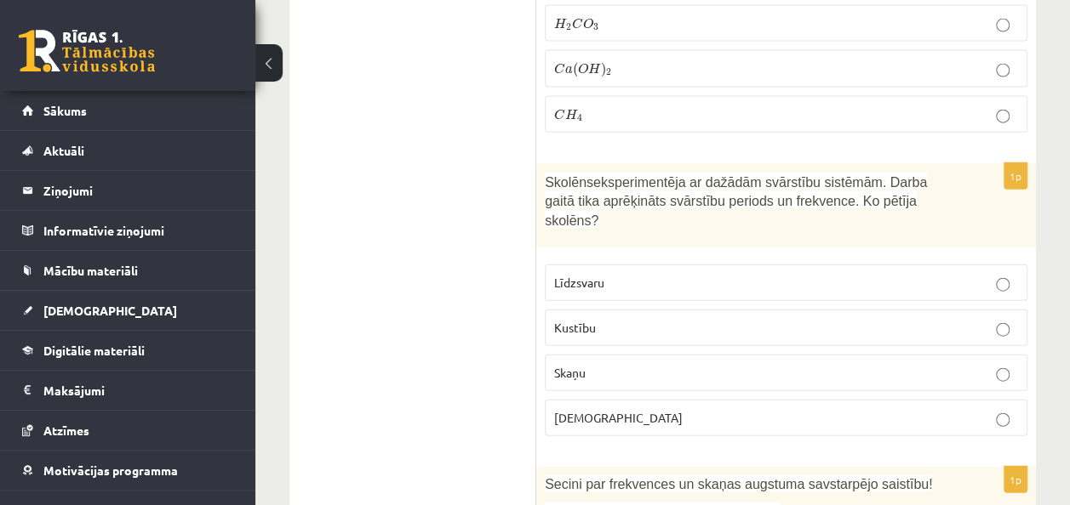
click at [642, 364] on p "Skaņu" at bounding box center [786, 373] width 464 height 18
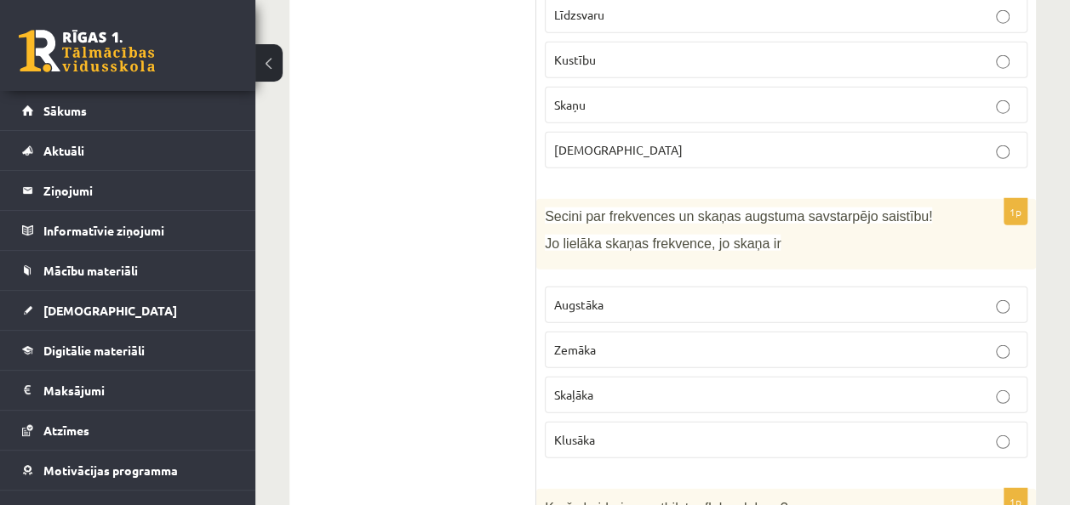
scroll to position [5361, 0]
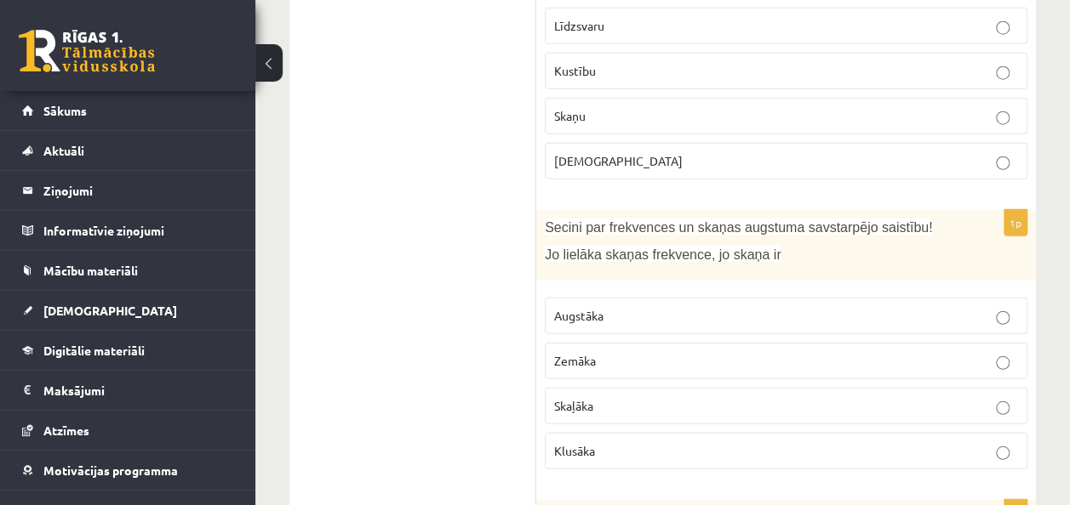
click at [629, 388] on label "Skaļāka" at bounding box center [786, 406] width 482 height 37
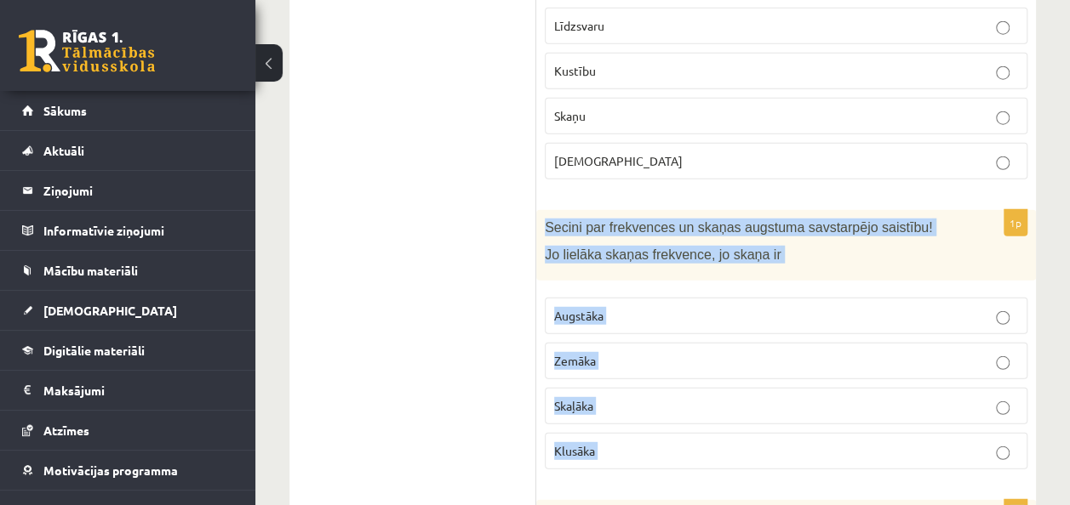
drag, startPoint x: 540, startPoint y: 83, endPoint x: 689, endPoint y: 368, distance: 321.6
copy form "Secini par frekvences un skaņas augstuma savstarpējo saistību! Jo lielāka skaņa…"
click at [614, 298] on label "Augstāka" at bounding box center [786, 316] width 482 height 37
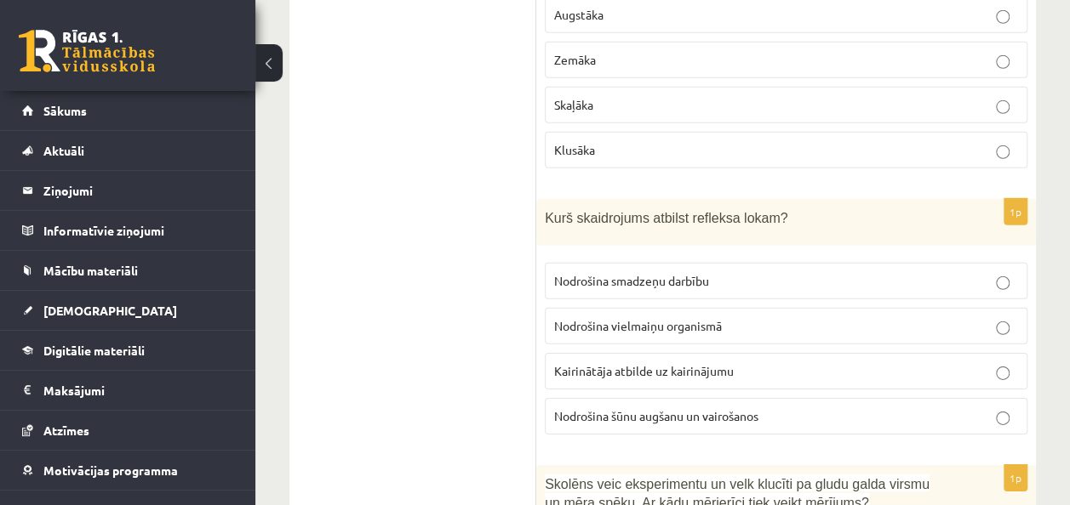
scroll to position [5672, 0]
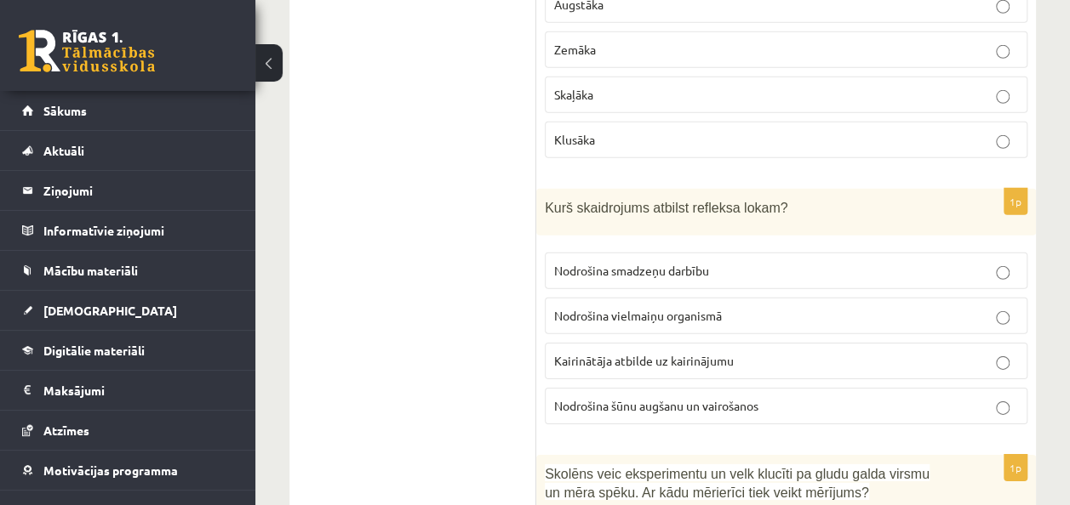
click at [682, 352] on p "Kairinātāja atbilde uz kairinājumu" at bounding box center [786, 361] width 464 height 18
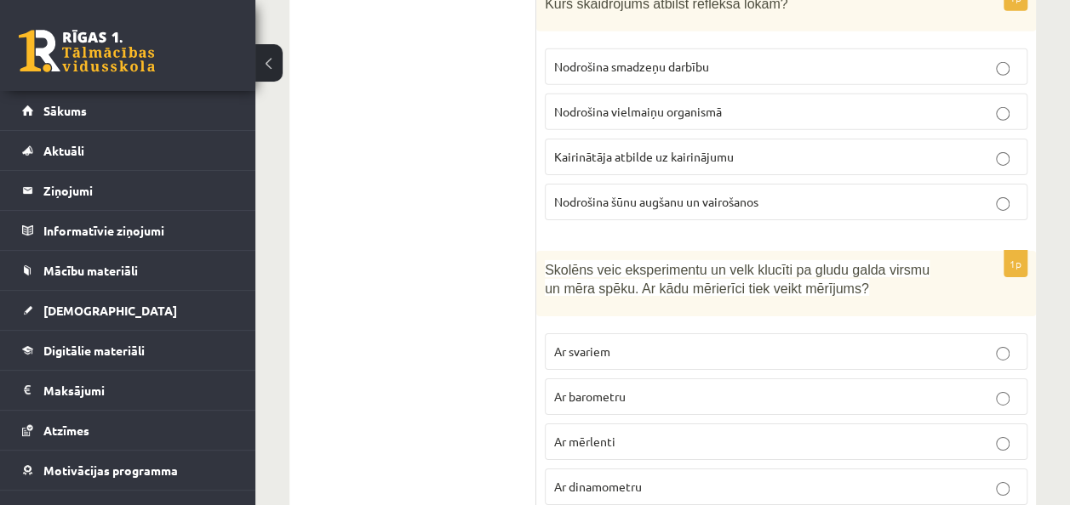
scroll to position [5909, 0]
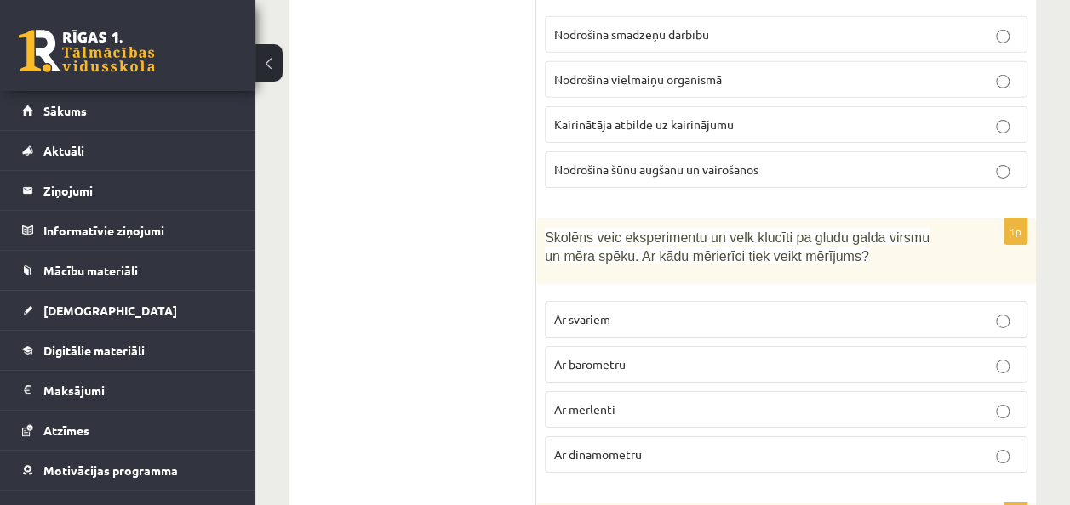
click at [627, 346] on label "Ar barometru" at bounding box center [786, 364] width 482 height 37
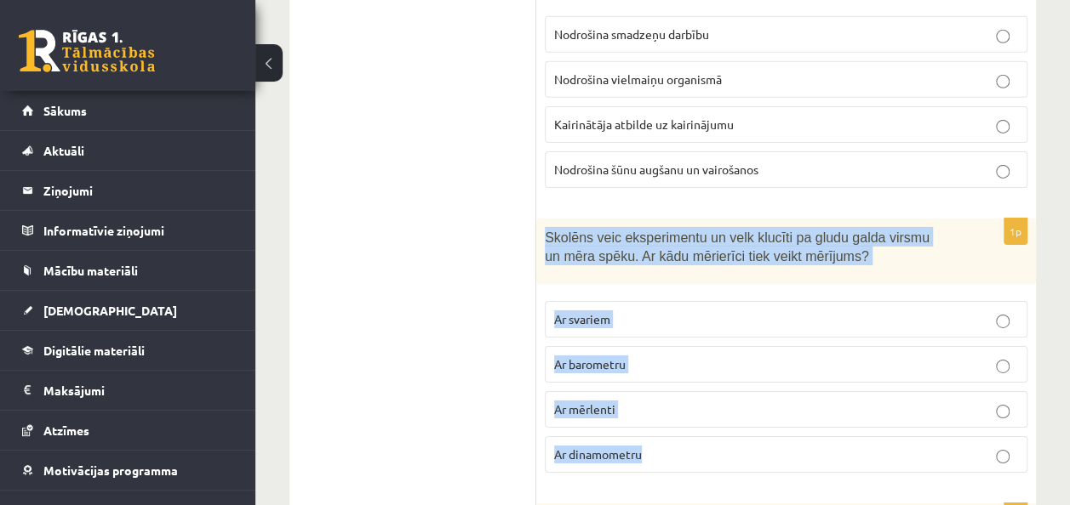
drag, startPoint x: 546, startPoint y: 92, endPoint x: 694, endPoint y: 317, distance: 269.1
click at [694, 317] on div "1p Skolēns veic eksperimentu un velk klucīti pa gludu galda virsmu un mēra spēk…" at bounding box center [786, 353] width 500 height 268
click at [632, 446] on p "Ar dinamometru" at bounding box center [786, 455] width 464 height 18
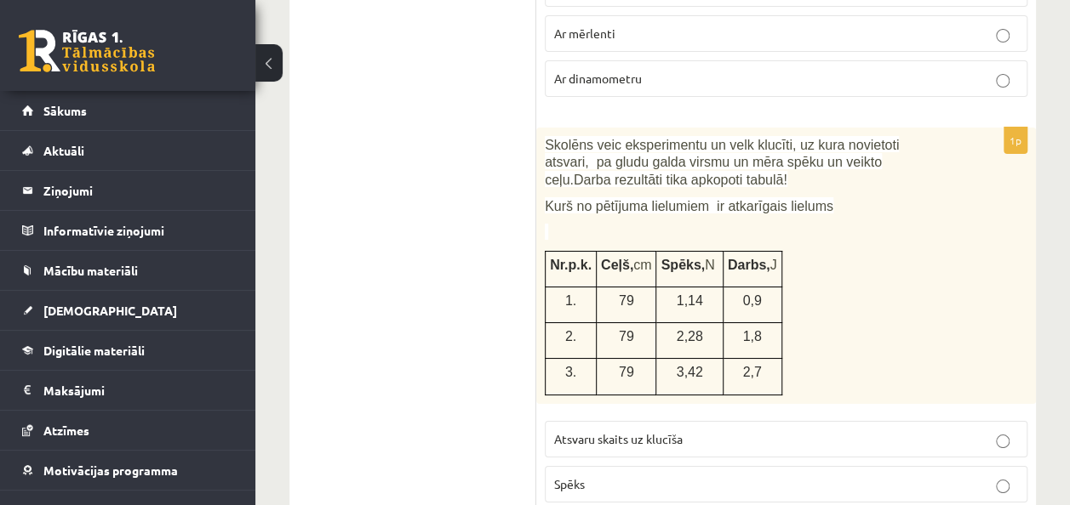
scroll to position [6274, 0]
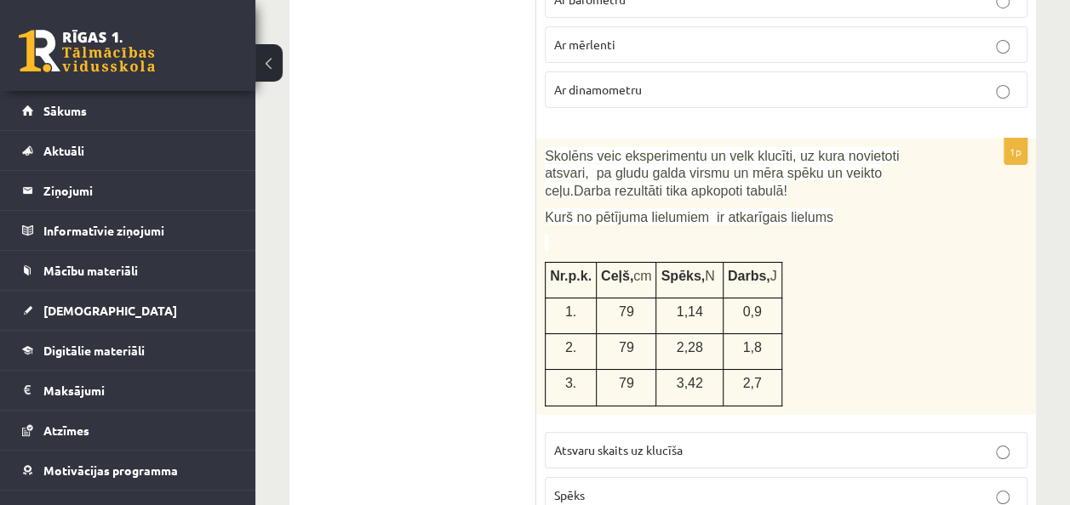
click at [696, 487] on p "Spēks" at bounding box center [786, 496] width 464 height 18
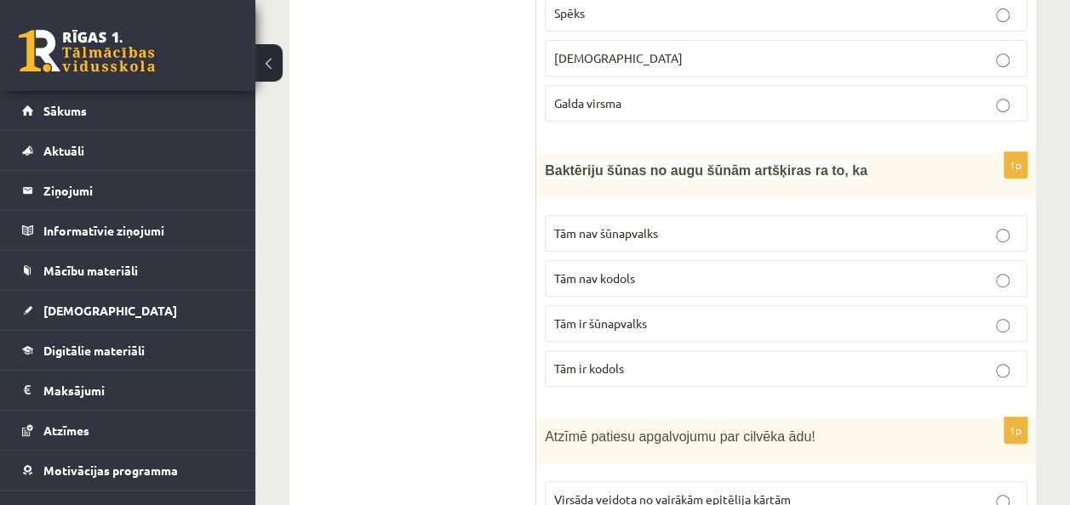
scroll to position [6768, 0]
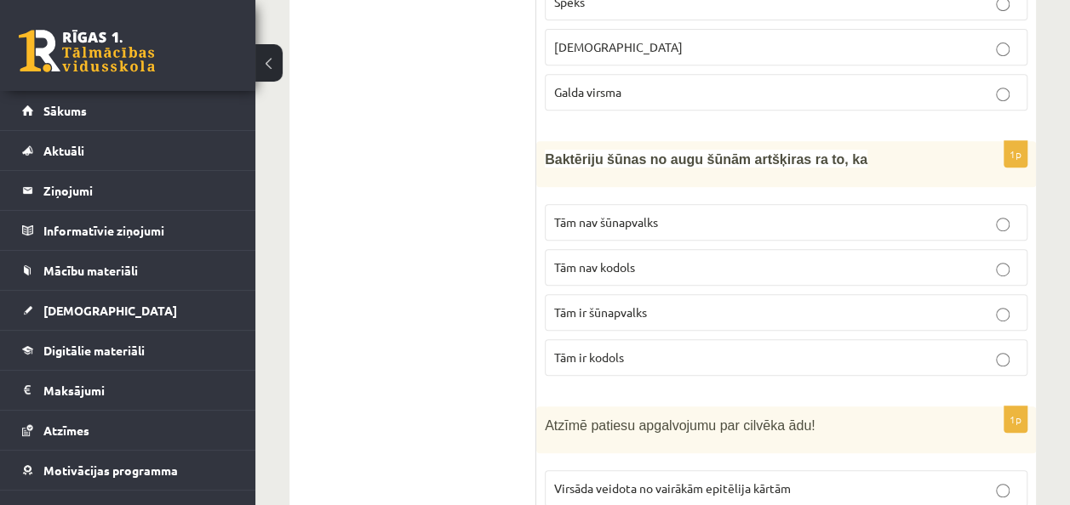
click at [644, 259] on p "Tām nav kodols" at bounding box center [786, 268] width 464 height 18
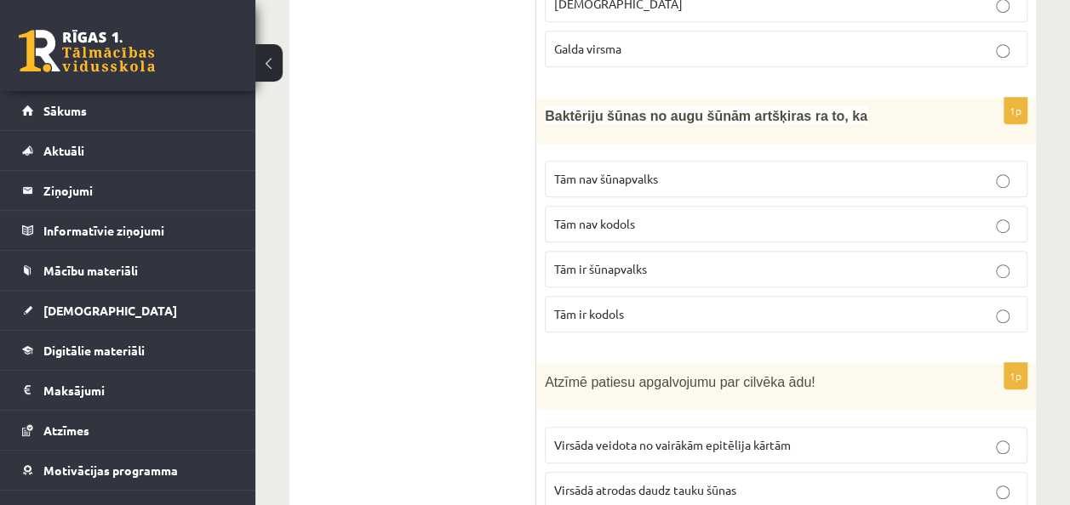
scroll to position [6779, 0]
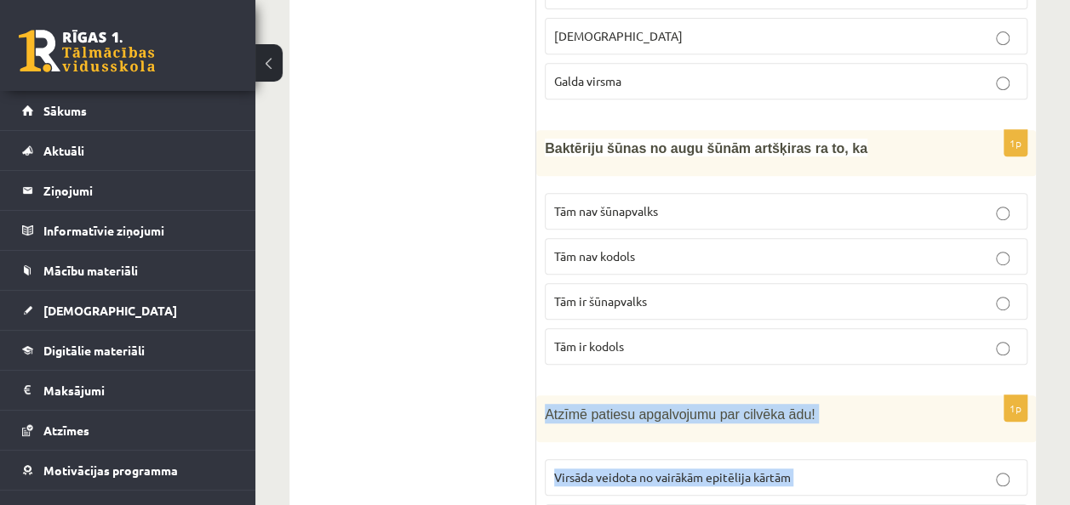
drag, startPoint x: 543, startPoint y: 262, endPoint x: 677, endPoint y: 468, distance: 245.5
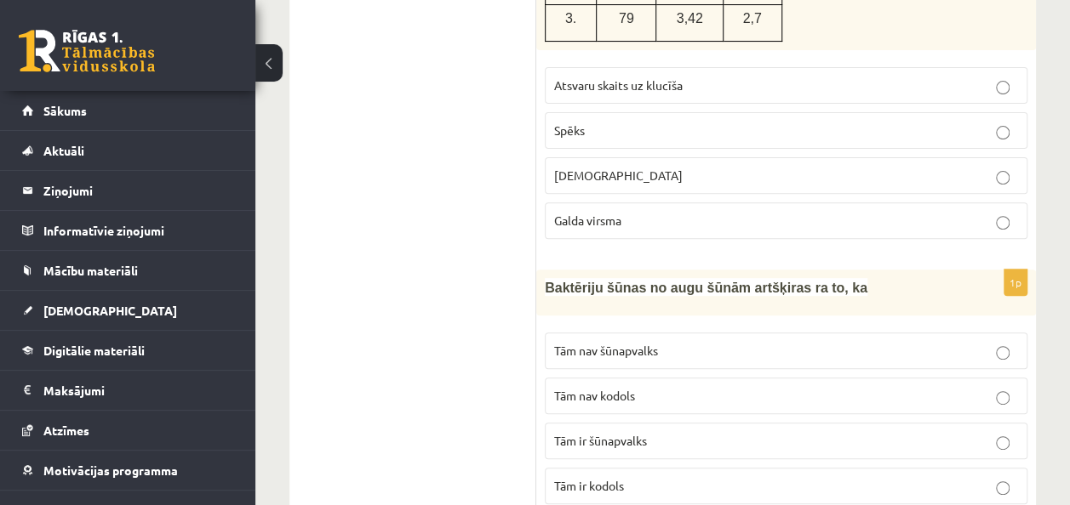
scroll to position [6832, 0]
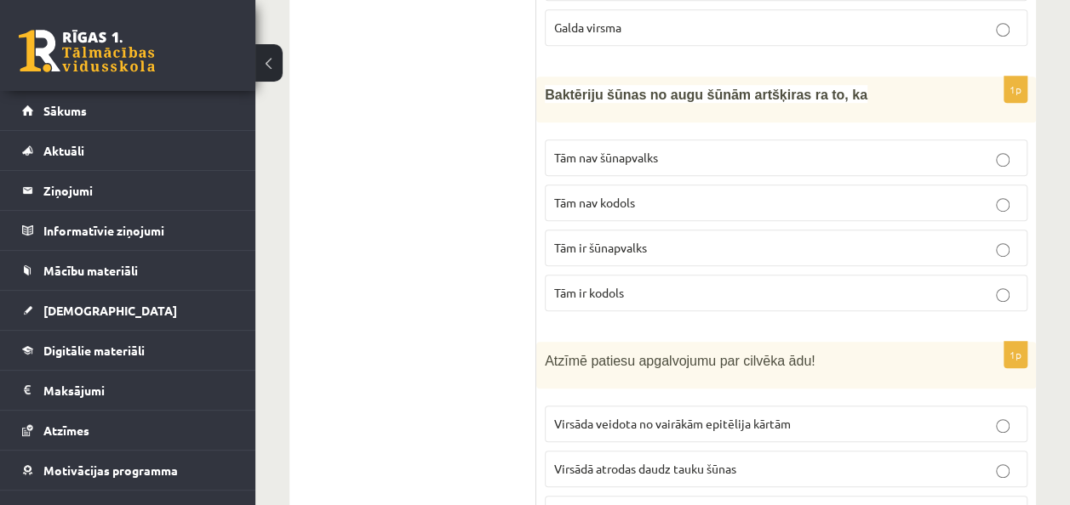
click at [994, 415] on p "Virsāda veidota no vairākām epitēlija kārtām" at bounding box center [786, 424] width 464 height 18
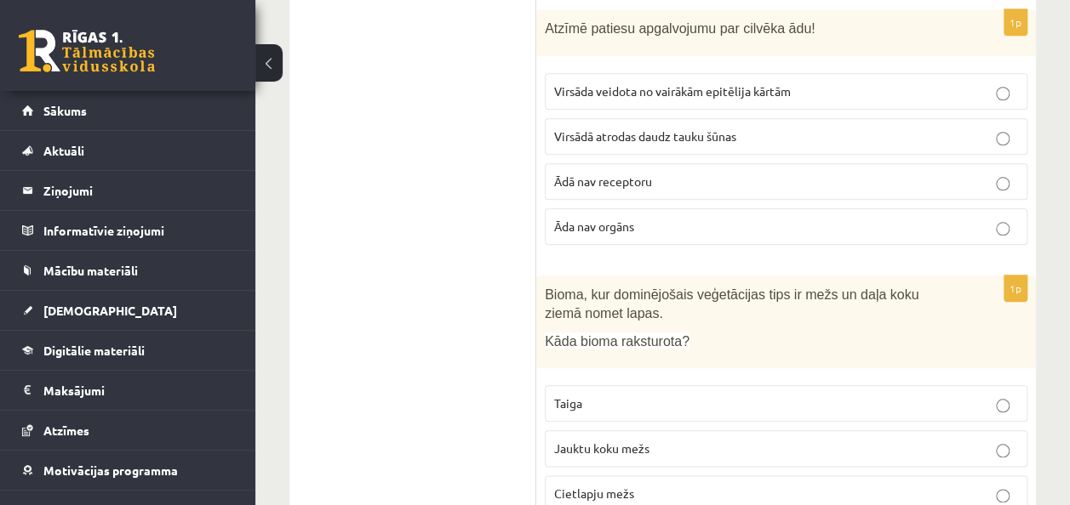
scroll to position [7155, 0]
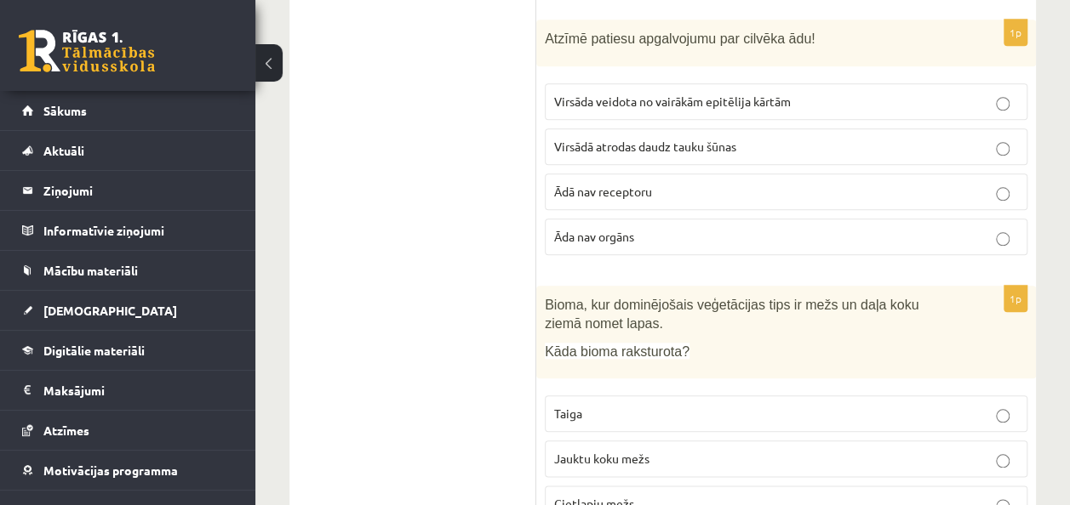
click at [724, 450] on p "Jauktu koku mežs" at bounding box center [786, 459] width 464 height 18
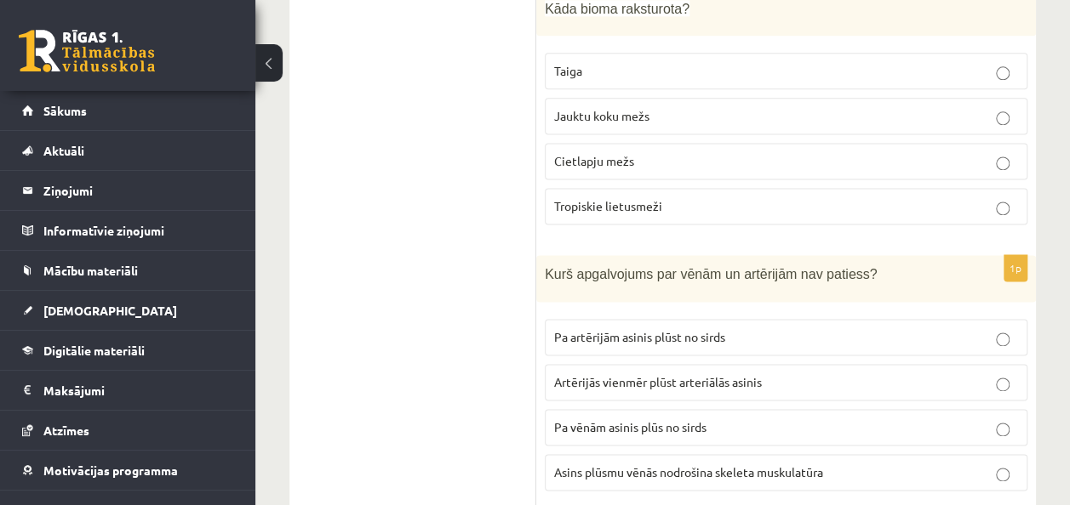
scroll to position [7509, 0]
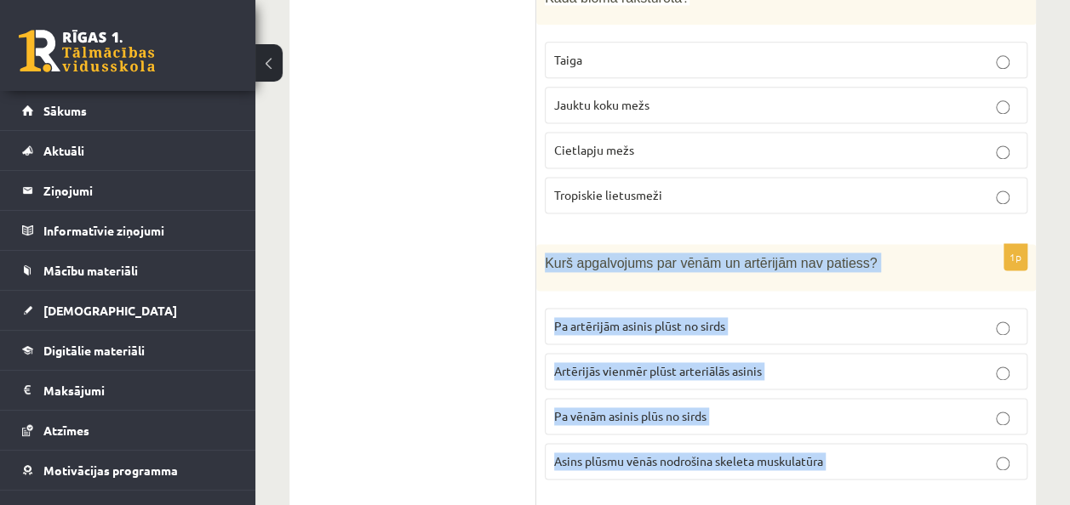
drag, startPoint x: 544, startPoint y: 106, endPoint x: 826, endPoint y: 359, distance: 379.1
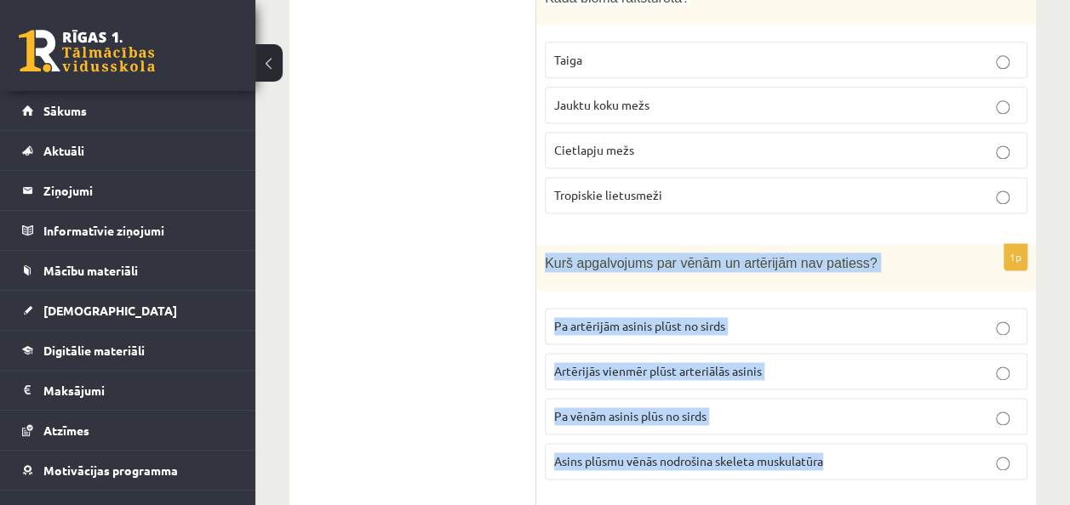
drag, startPoint x: 545, startPoint y: 102, endPoint x: 904, endPoint y: 283, distance: 401.9
click at [904, 283] on div "1p Kurš apgalvojums par vēnām un artērijām nav patiess? Pa artērijām asinis plū…" at bounding box center [786, 368] width 500 height 249
click at [677, 408] on span "Pa vēnām asinis plūs no sirds" at bounding box center [630, 415] width 152 height 15
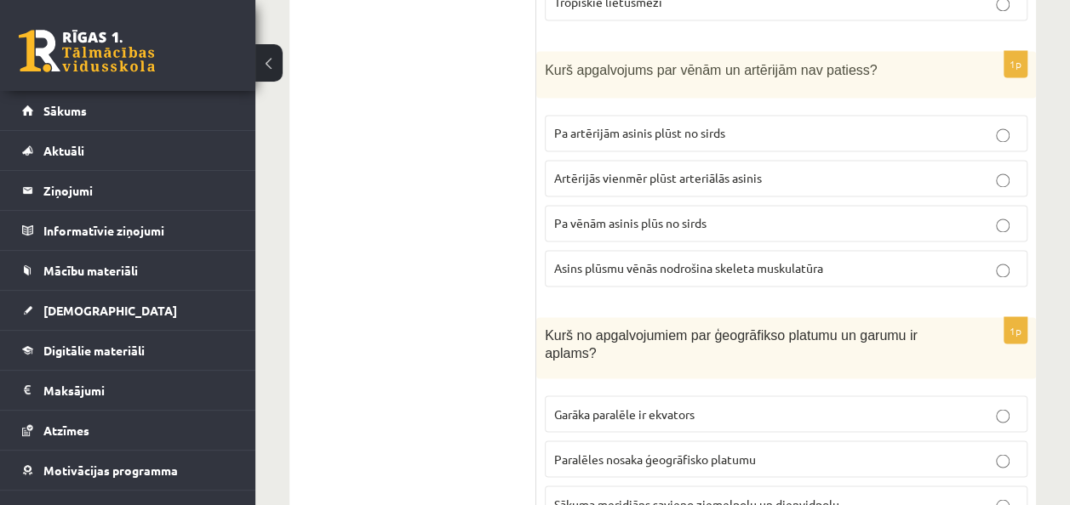
scroll to position [7734, 0]
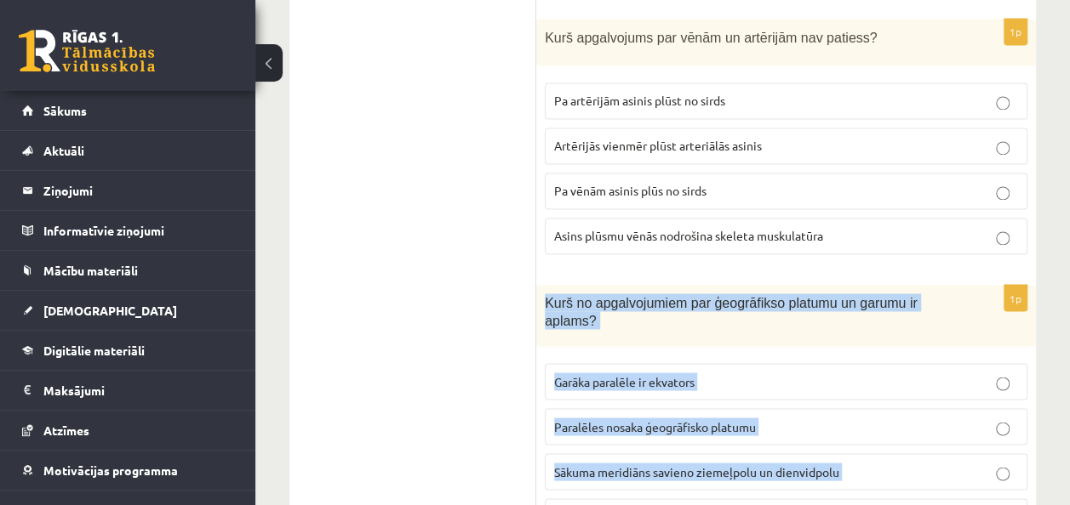
drag, startPoint x: 543, startPoint y: 137, endPoint x: 795, endPoint y: 347, distance: 328.1
click at [795, 347] on div "1p Kurš no apgalvojumiem par ģeogrāfikso platumu un garumu ir aplams? Garāka pa…" at bounding box center [786, 417] width 500 height 264
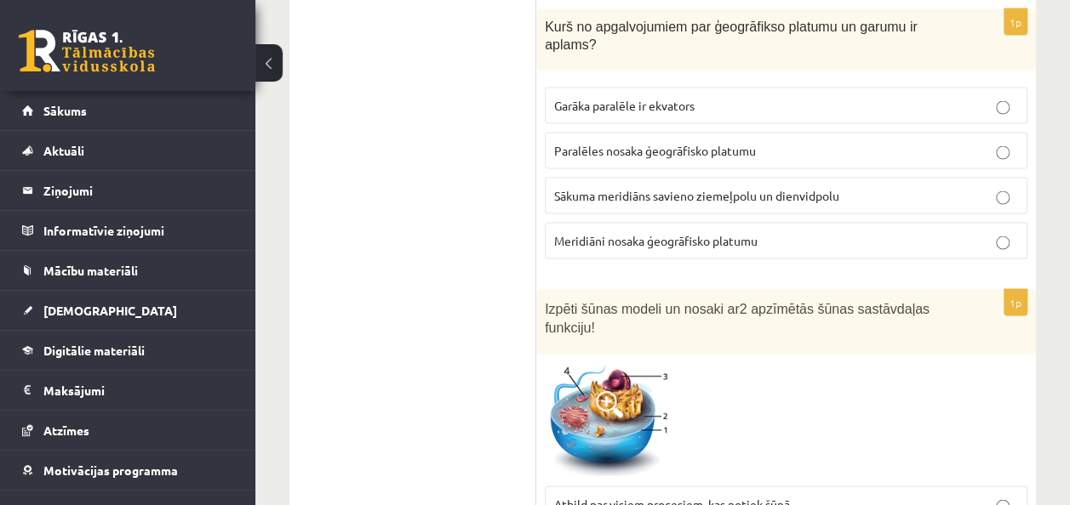
scroll to position [8010, 0]
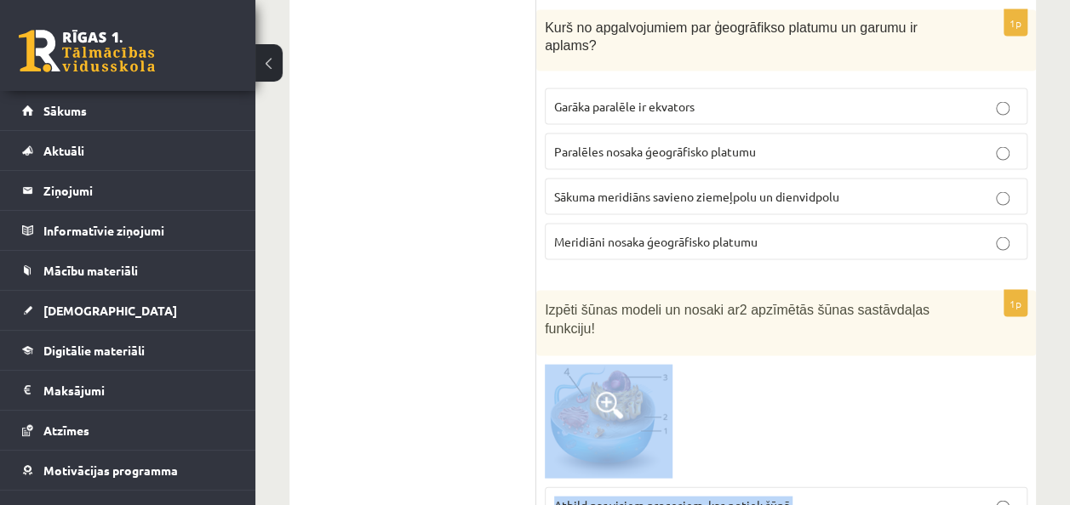
drag, startPoint x: 538, startPoint y: 264, endPoint x: 796, endPoint y: 463, distance: 326.5
click at [796, 463] on div "1p Izpēti šūnas modeli un nosaki ar 2 apzīmētās šūnas sastāvdaļas funkciju! Atb…" at bounding box center [786, 481] width 500 height 382
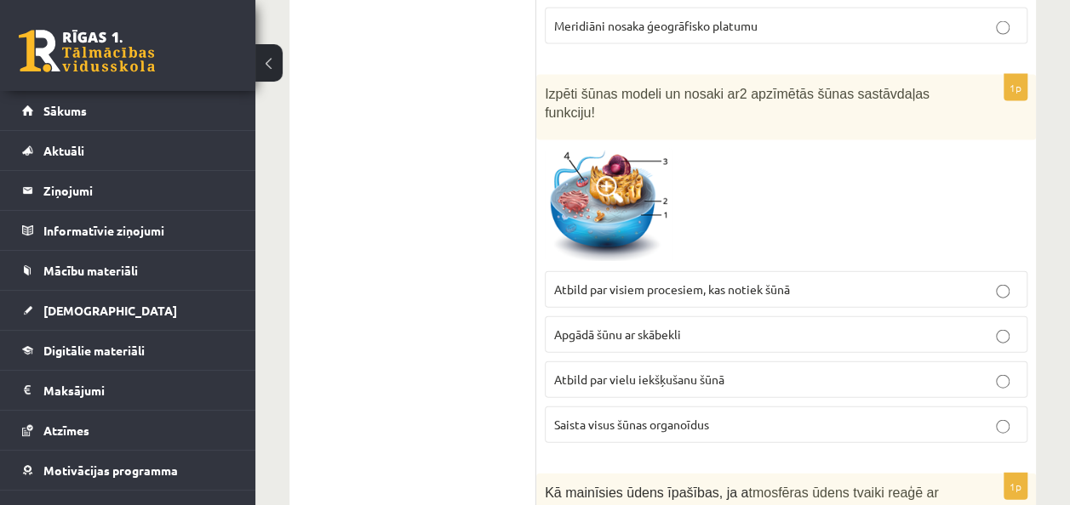
scroll to position [8310, 0]
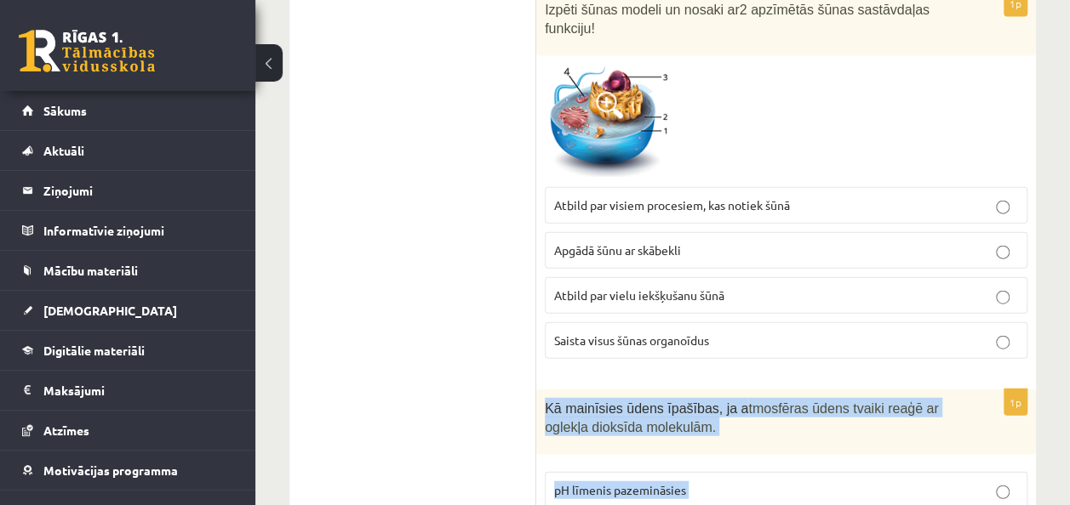
drag, startPoint x: 543, startPoint y: 206, endPoint x: 781, endPoint y: 408, distance: 312.7
click at [665, 482] on p "pH līmenis pazemināsies" at bounding box center [786, 491] width 464 height 18
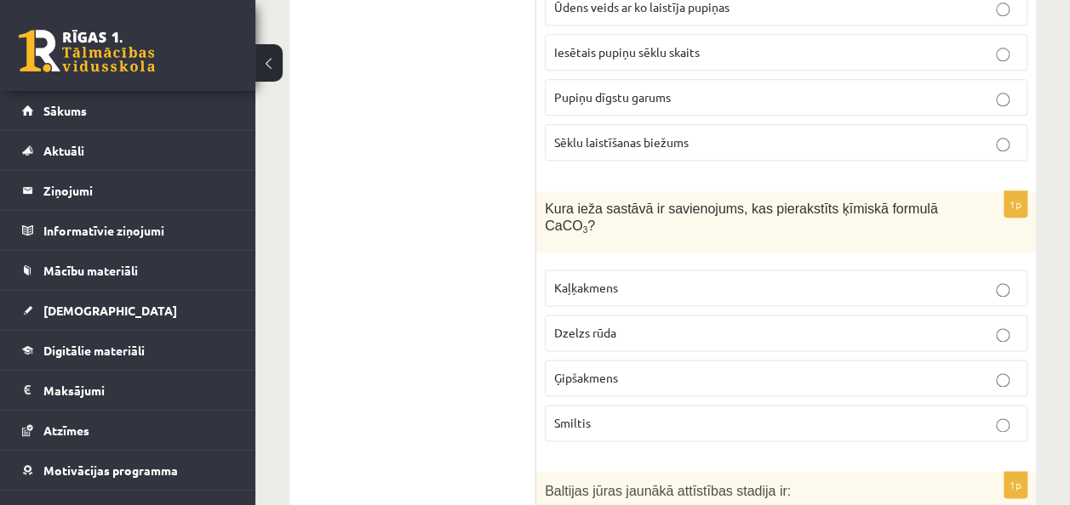
scroll to position [0, 0]
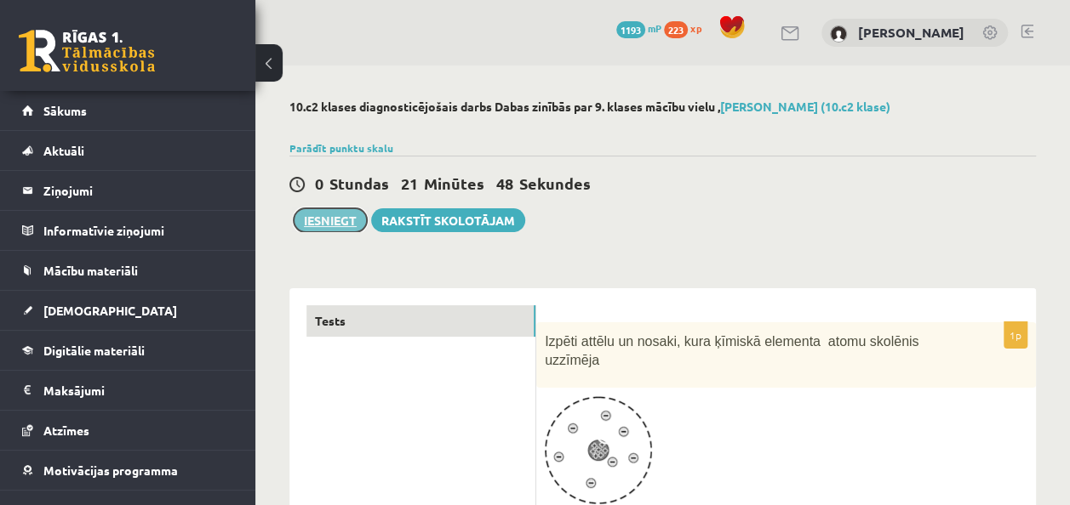
click at [330, 224] on button "Iesniegt" at bounding box center [330, 220] width 73 height 24
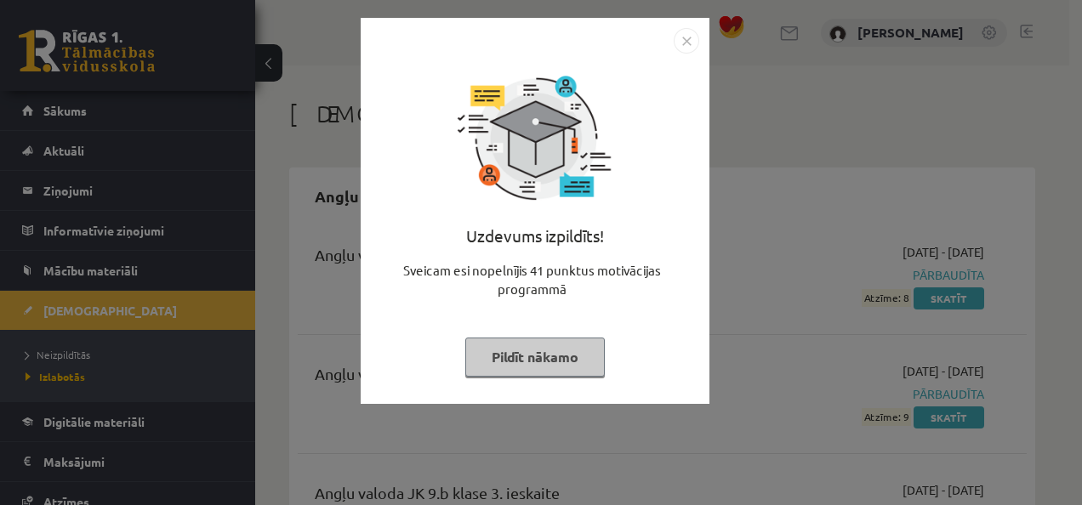
click at [557, 343] on button "Pildīt nākamo" at bounding box center [535, 357] width 140 height 39
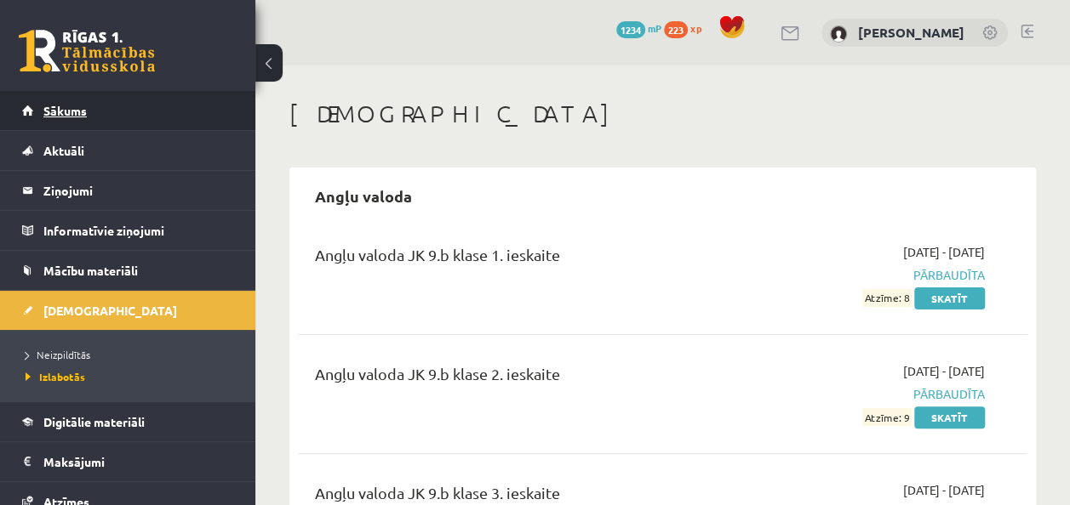
click at [95, 116] on link "Sākums" at bounding box center [128, 110] width 212 height 39
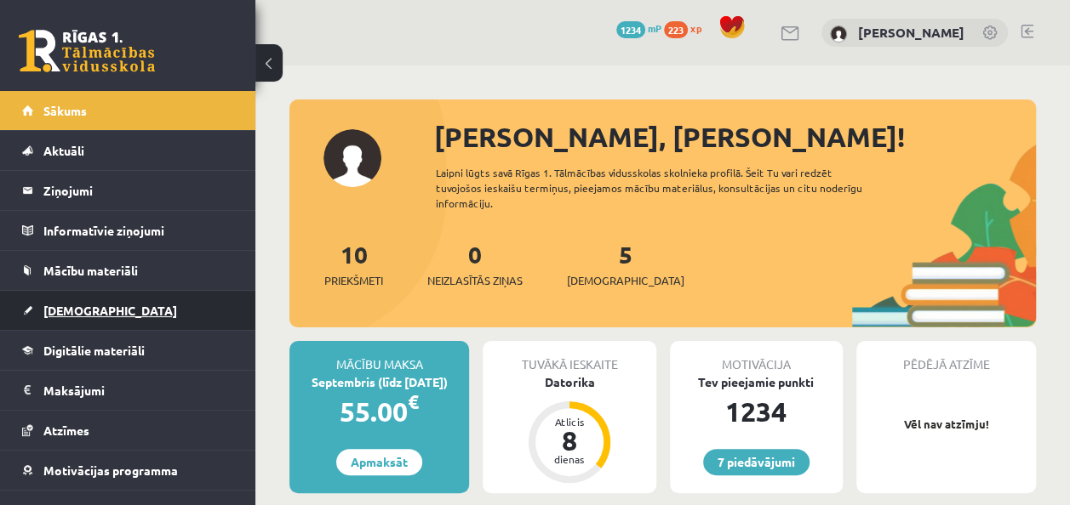
click at [63, 305] on span "[DEMOGRAPHIC_DATA]" at bounding box center [110, 310] width 134 height 15
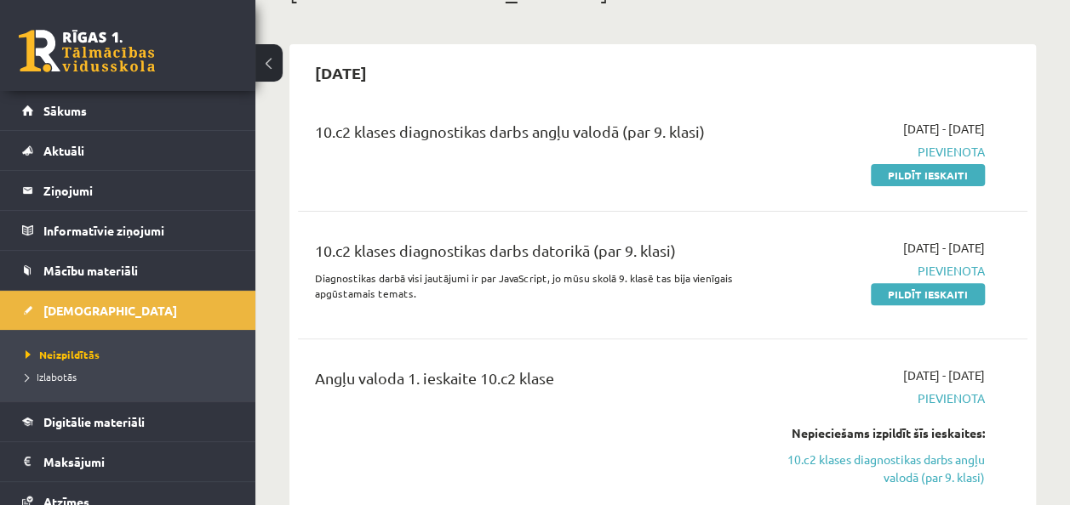
scroll to position [442, 0]
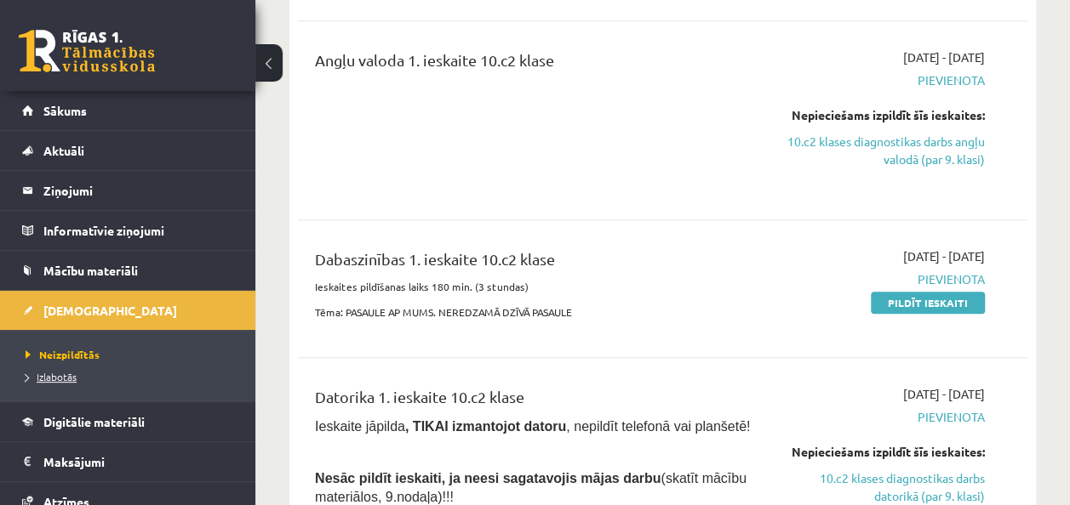
click at [52, 377] on span "Izlabotās" at bounding box center [51, 377] width 51 height 14
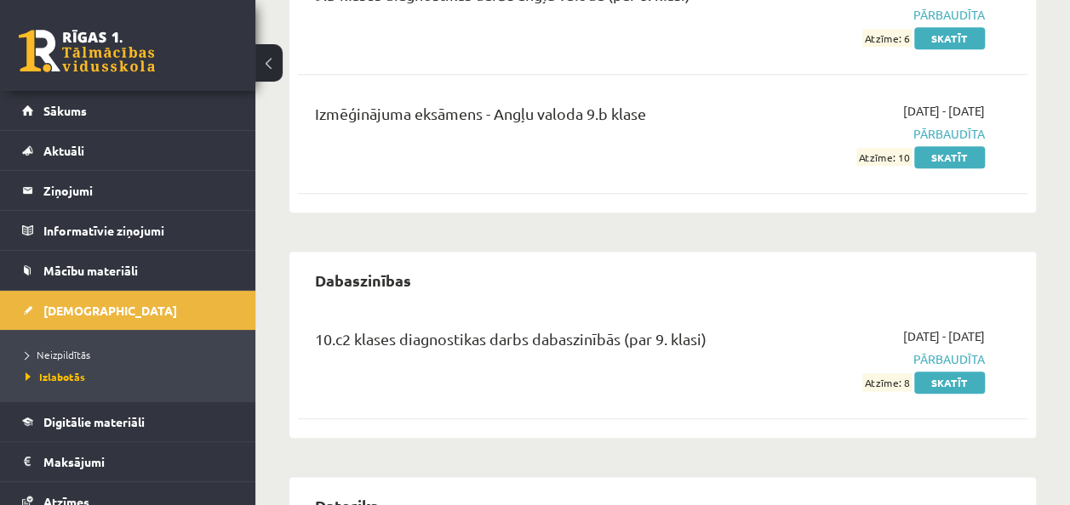
scroll to position [755, 0]
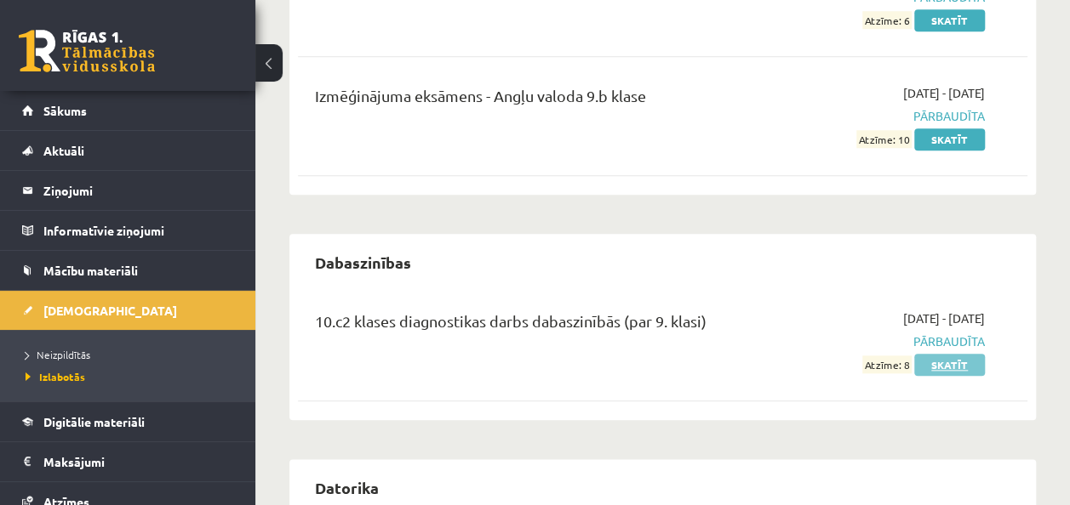
click at [939, 362] on link "Skatīt" at bounding box center [949, 365] width 71 height 22
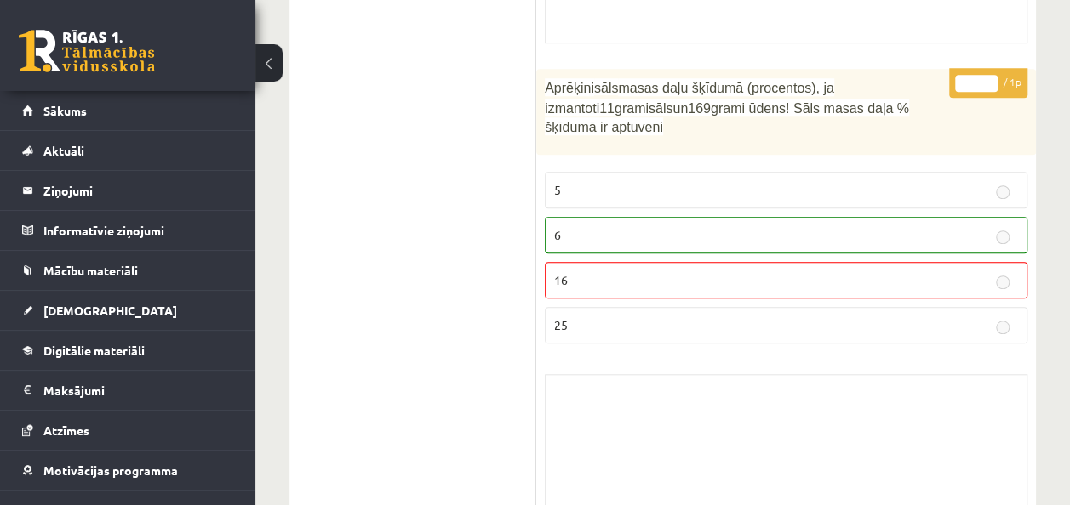
scroll to position [3812, 0]
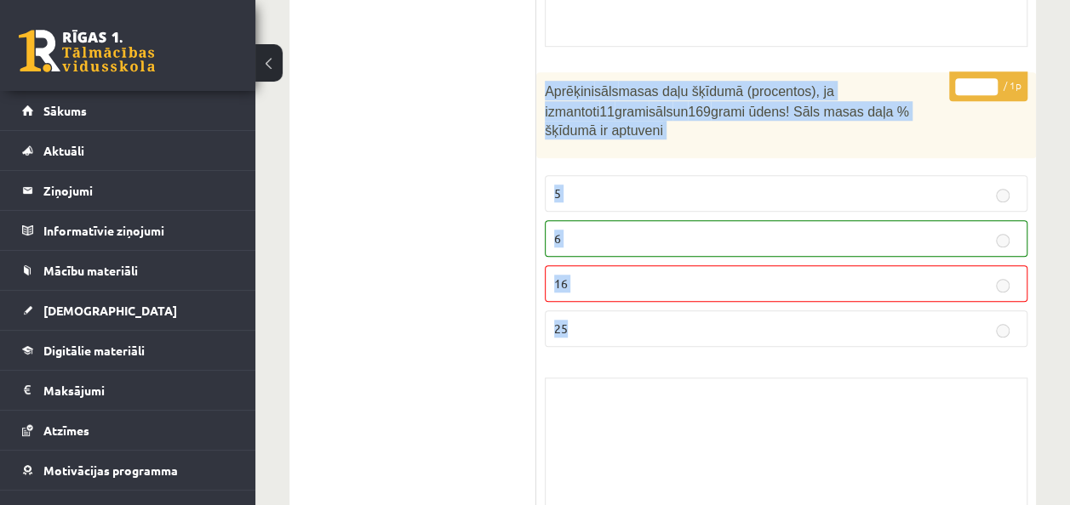
drag, startPoint x: 544, startPoint y: 51, endPoint x: 831, endPoint y: 276, distance: 364.3
click at [831, 276] on div "* / 1p Aprēķini sāls masas daļu šķīdumā (procentos), ja izmantoti 11 grami sāls…" at bounding box center [786, 314] width 500 height 484
copy div "Aprēķini sāls masas daļu šķīdumā (procentos), ja izmantoti 11 grami sāls un 169…"
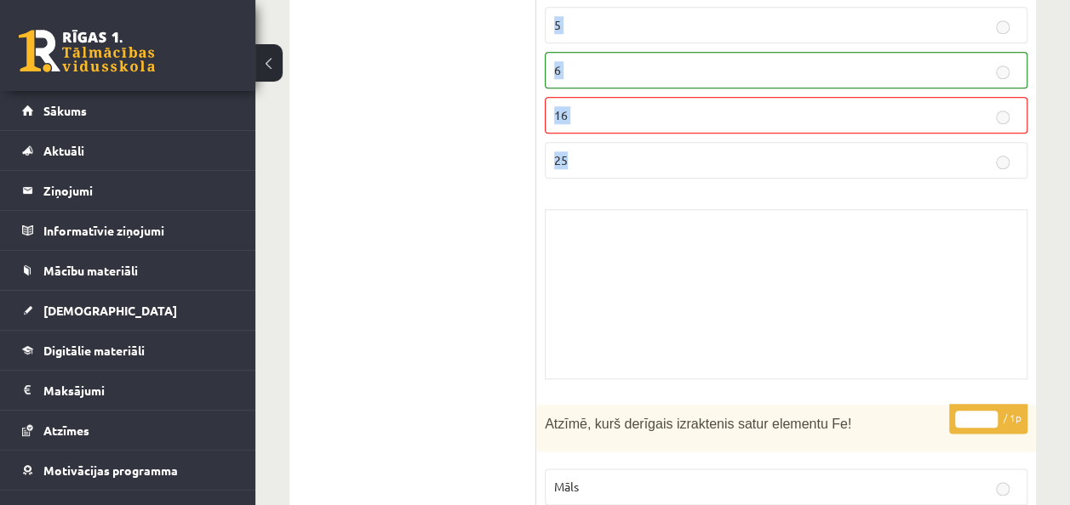
scroll to position [3982, 0]
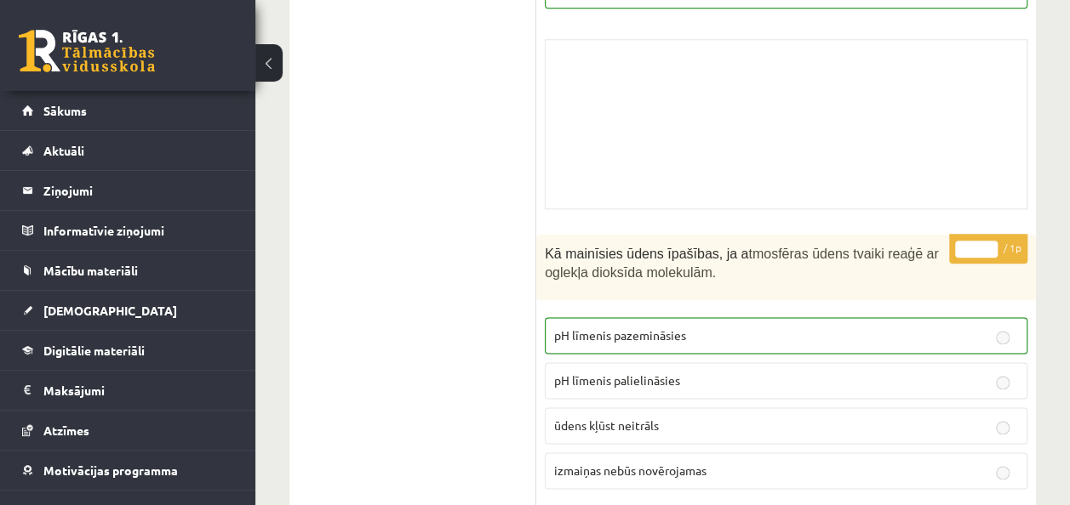
scroll to position [13757, 0]
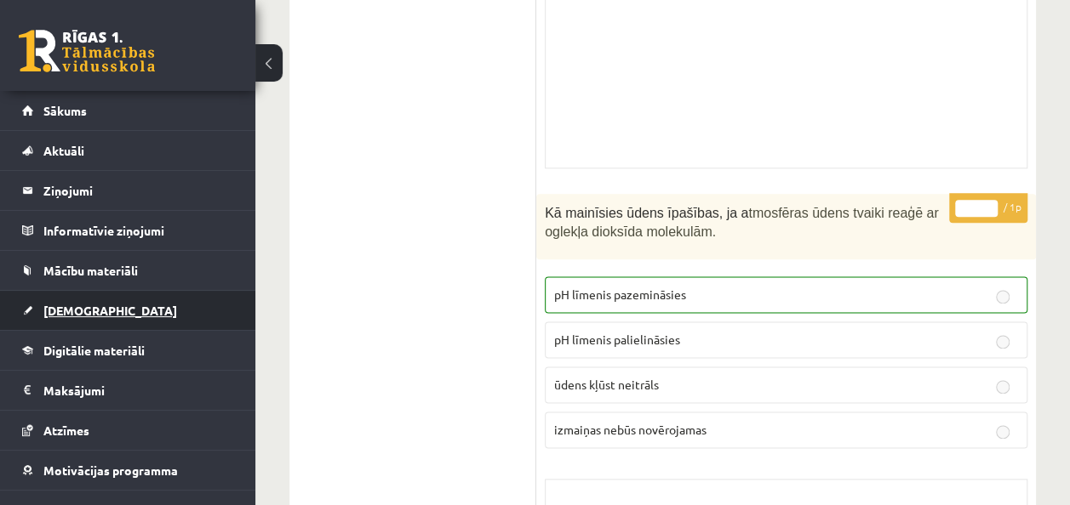
click at [99, 311] on link "[DEMOGRAPHIC_DATA]" at bounding box center [128, 310] width 212 height 39
